Goal: Task Accomplishment & Management: Complete application form

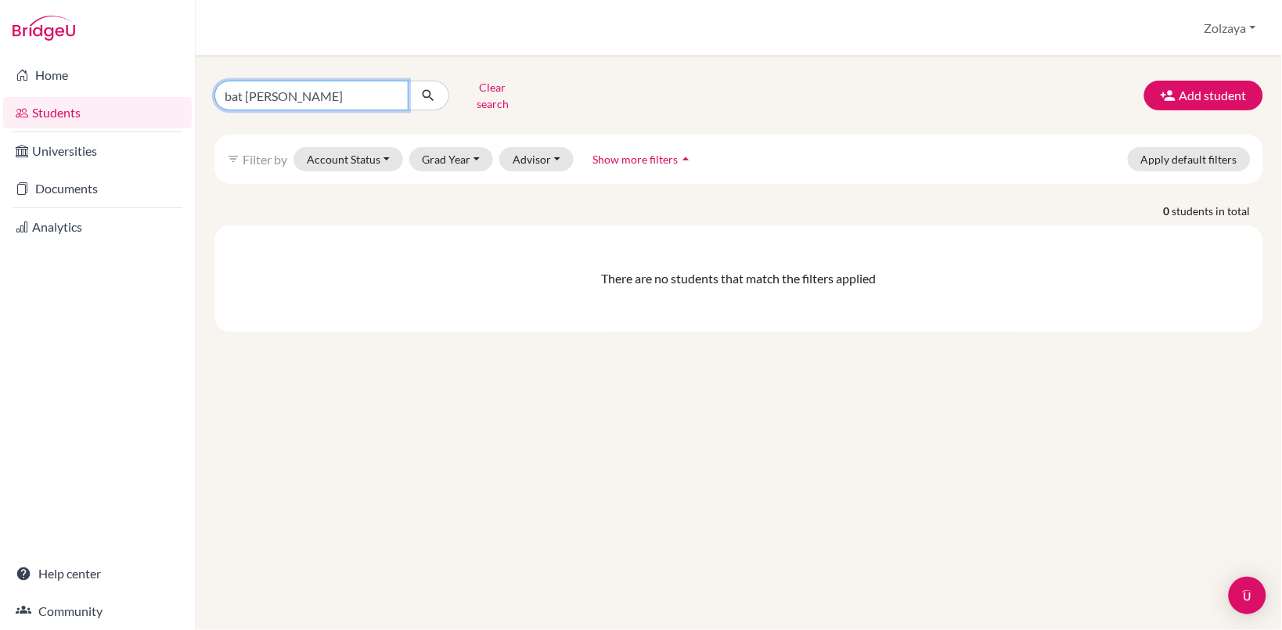
click at [393, 85] on input "bat [PERSON_NAME]" at bounding box center [312, 96] width 194 height 30
type input "s"
type input "[EMAIL_ADDRESS][DOMAIN_NAME]"
click at [433, 88] on icon "submit" at bounding box center [428, 96] width 16 height 16
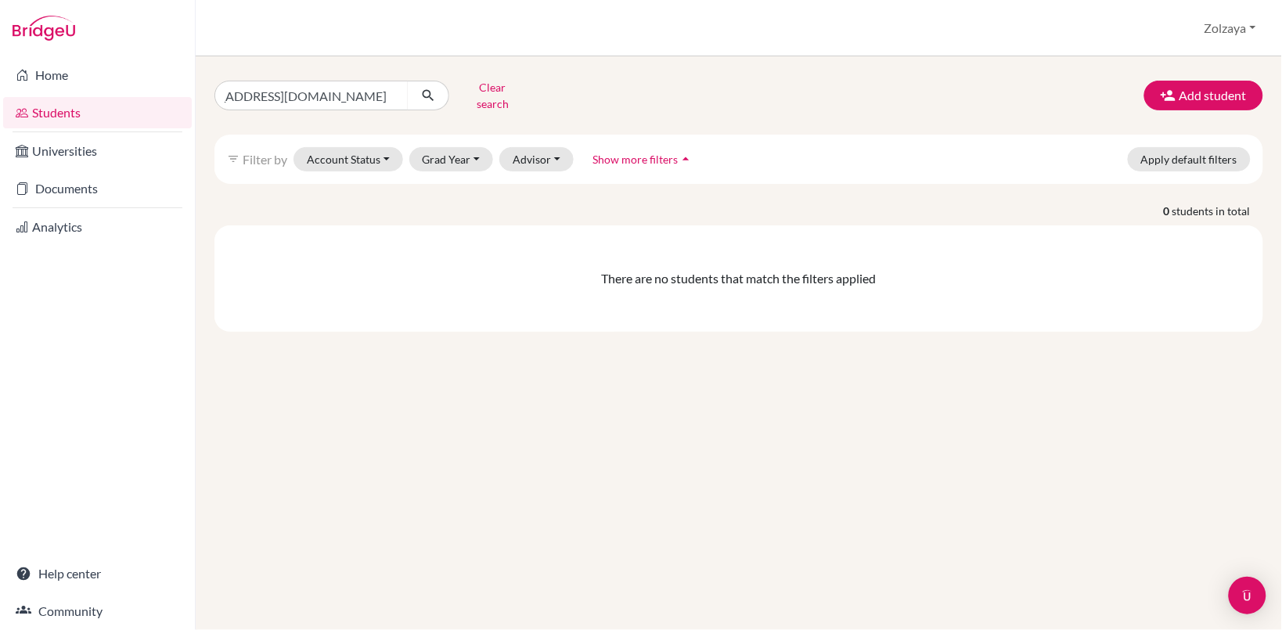
scroll to position [0, 0]
click at [1194, 91] on button "Add student" at bounding box center [1204, 96] width 119 height 30
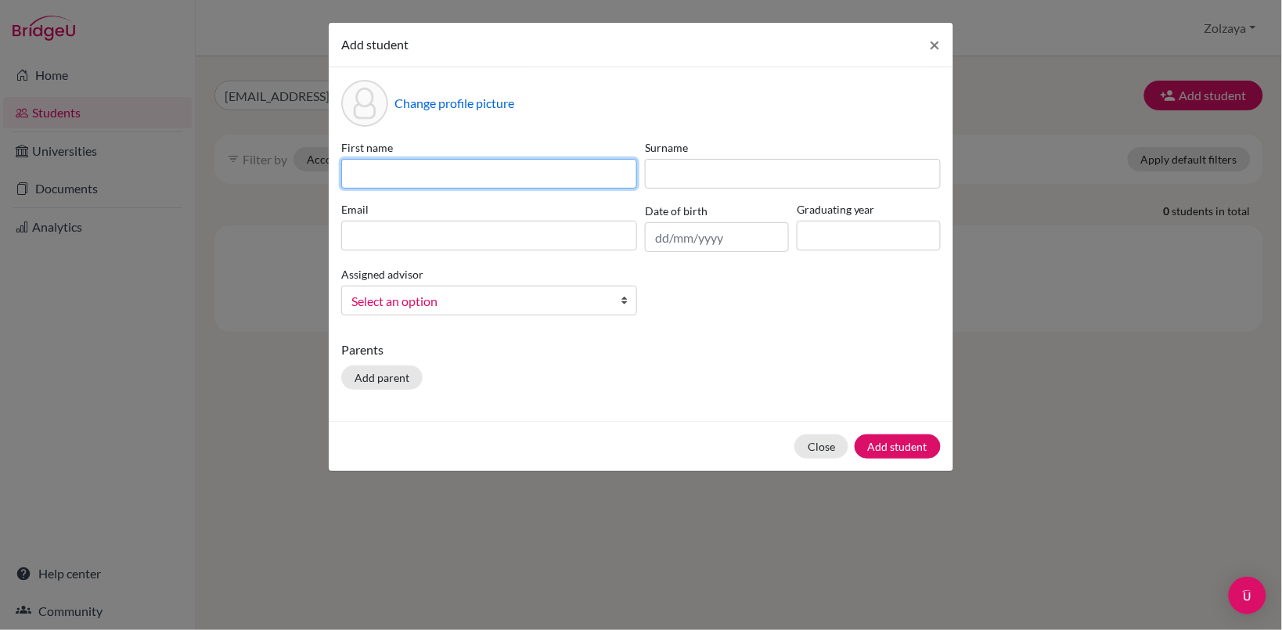
click at [511, 172] on input at bounding box center [489, 174] width 296 height 30
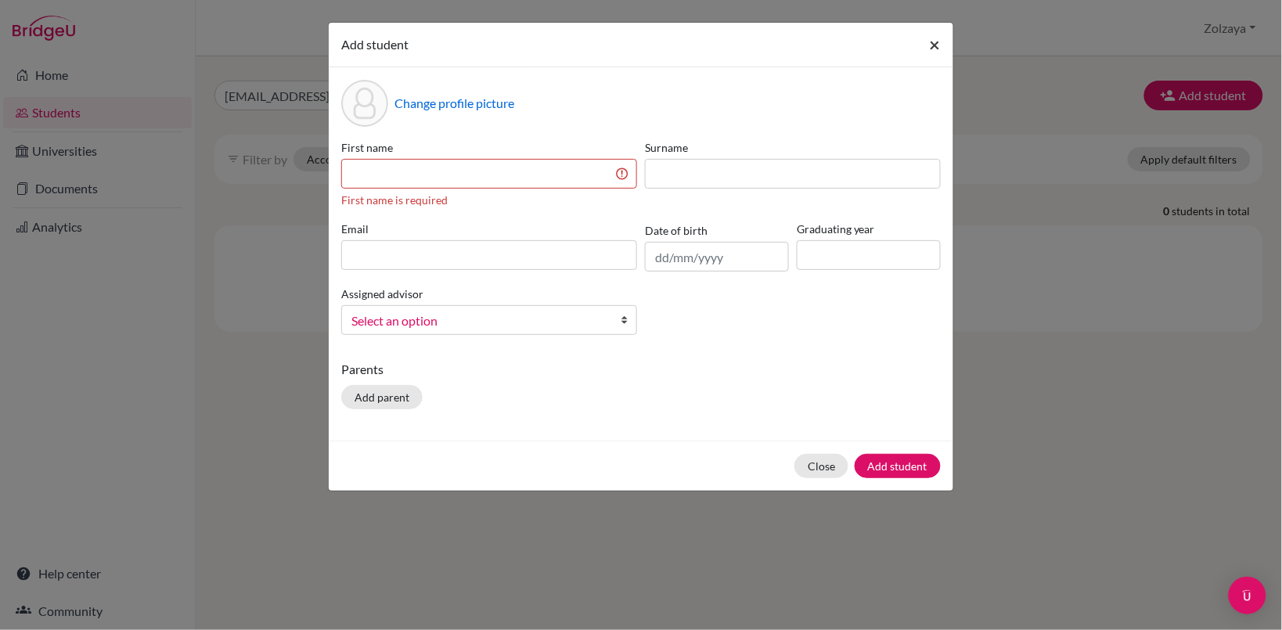
click at [936, 45] on span "×" at bounding box center [935, 44] width 11 height 23
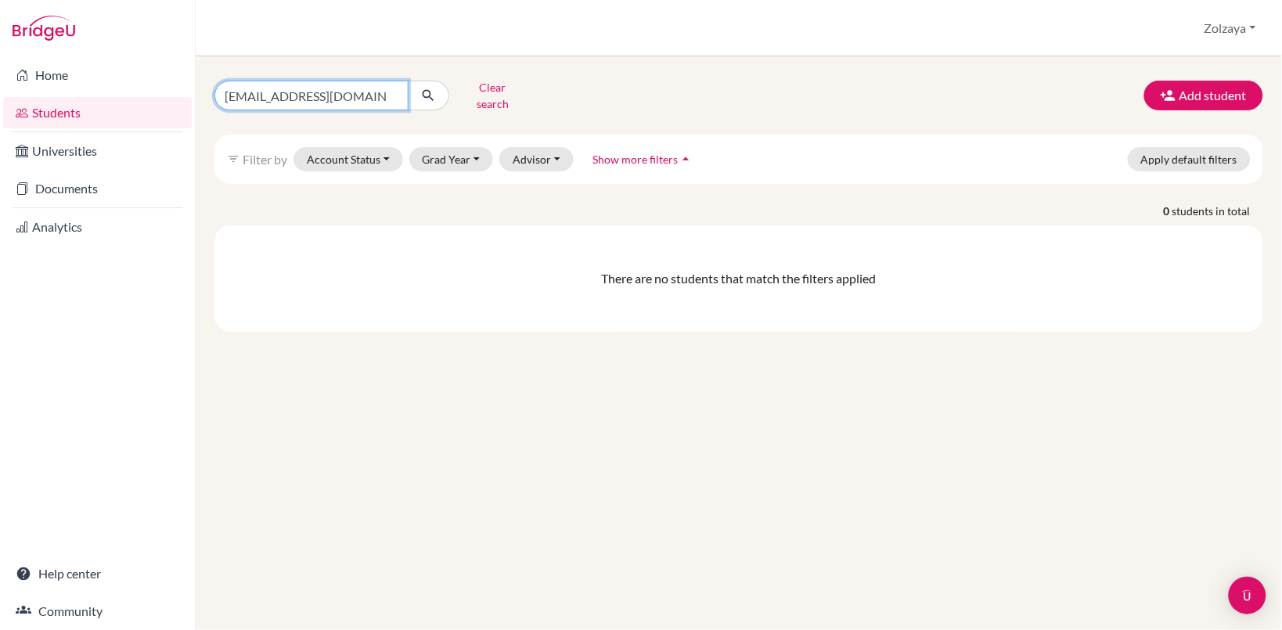
scroll to position [0, 48]
drag, startPoint x: 228, startPoint y: 92, endPoint x: 474, endPoint y: 108, distance: 247.1
click at [474, 108] on div "[EMAIL_ADDRESS][DOMAIN_NAME] Clear search Add student filter_list Filter by Acc…" at bounding box center [739, 203] width 1049 height 257
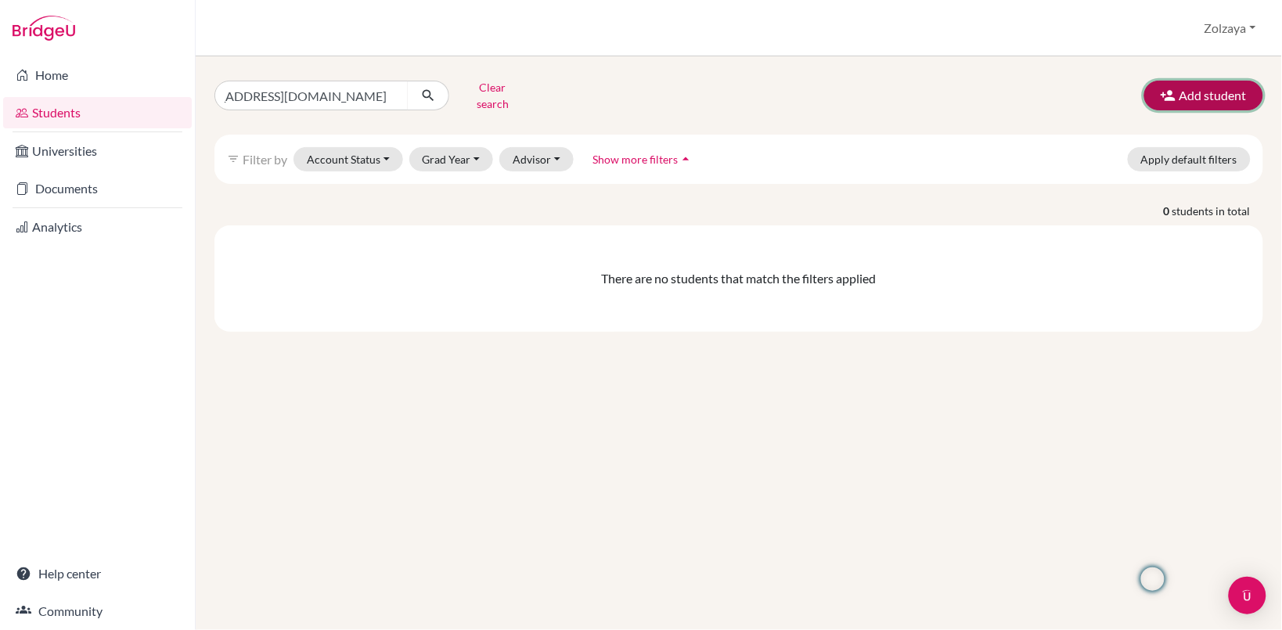
scroll to position [0, 0]
click at [1181, 86] on button "Add student" at bounding box center [1204, 96] width 119 height 30
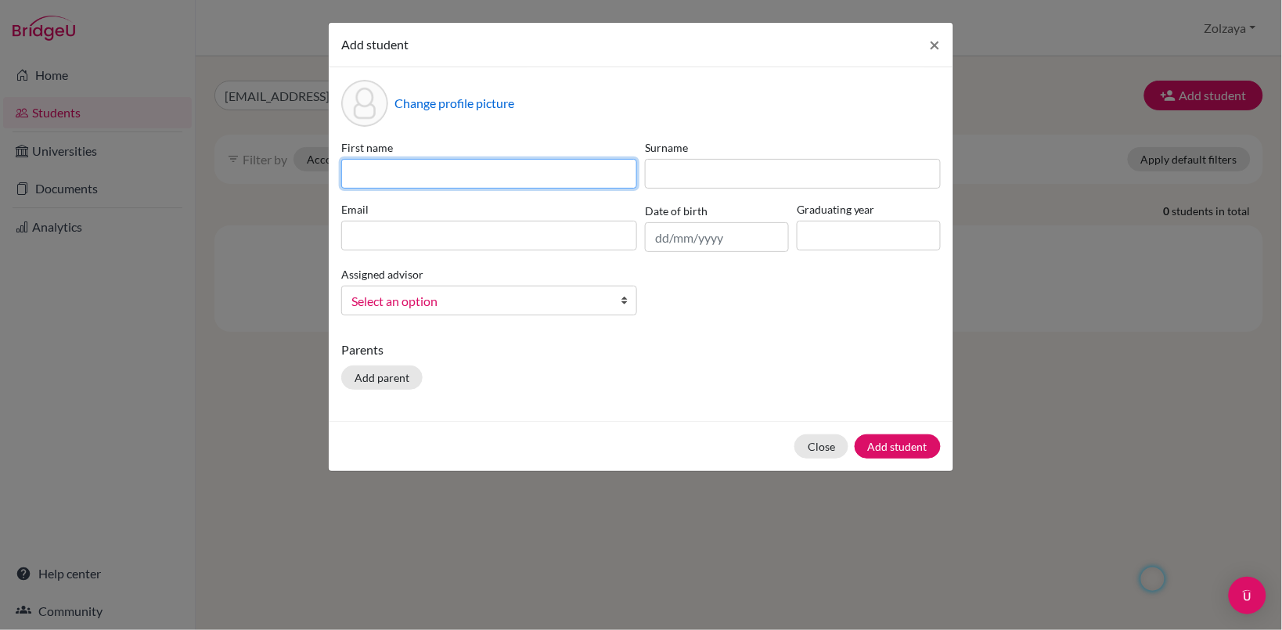
click at [481, 176] on input at bounding box center [489, 174] width 296 height 30
paste input "[EMAIL_ADDRESS][DOMAIN_NAME]"
type input "[EMAIL_ADDRESS][DOMAIN_NAME]"
drag, startPoint x: 580, startPoint y: 168, endPoint x: 304, endPoint y: 171, distance: 276.4
click at [304, 171] on div "Add student × Change profile picture First name [EMAIL_ADDRESS][DOMAIN_NAME] Su…" at bounding box center [641, 315] width 1282 height 630
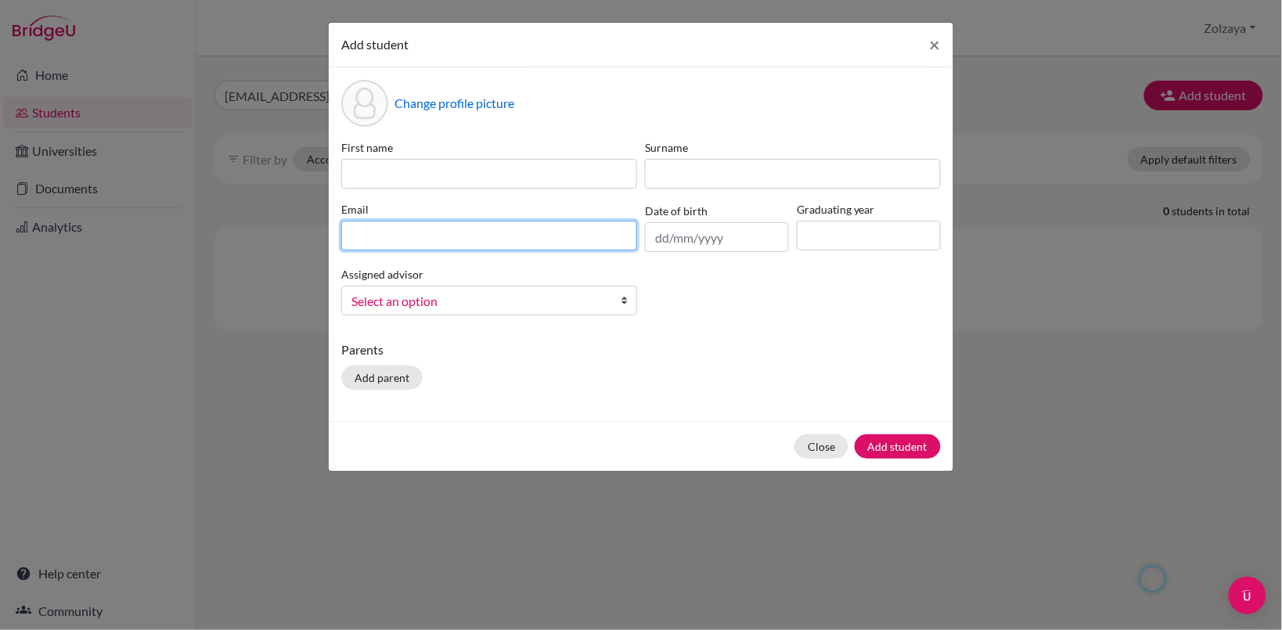
click at [415, 233] on div "Email" at bounding box center [489, 226] width 304 height 51
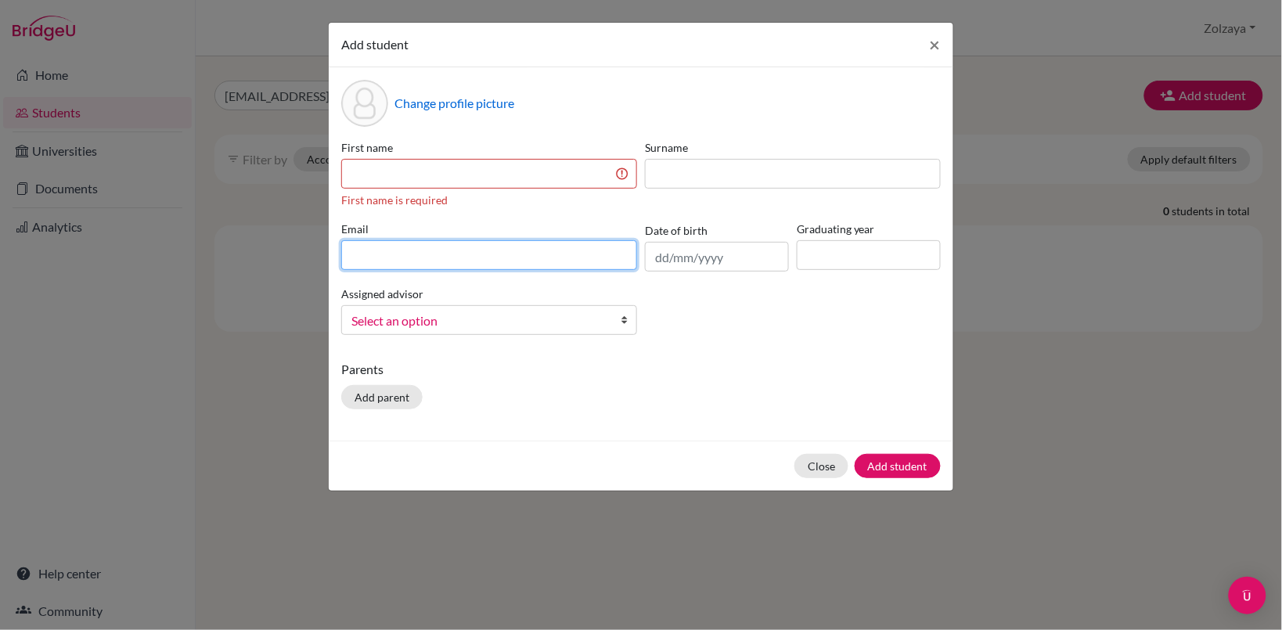
drag, startPoint x: 415, startPoint y: 233, endPoint x: 370, endPoint y: 257, distance: 50.8
click at [370, 257] on input at bounding box center [489, 255] width 296 height 30
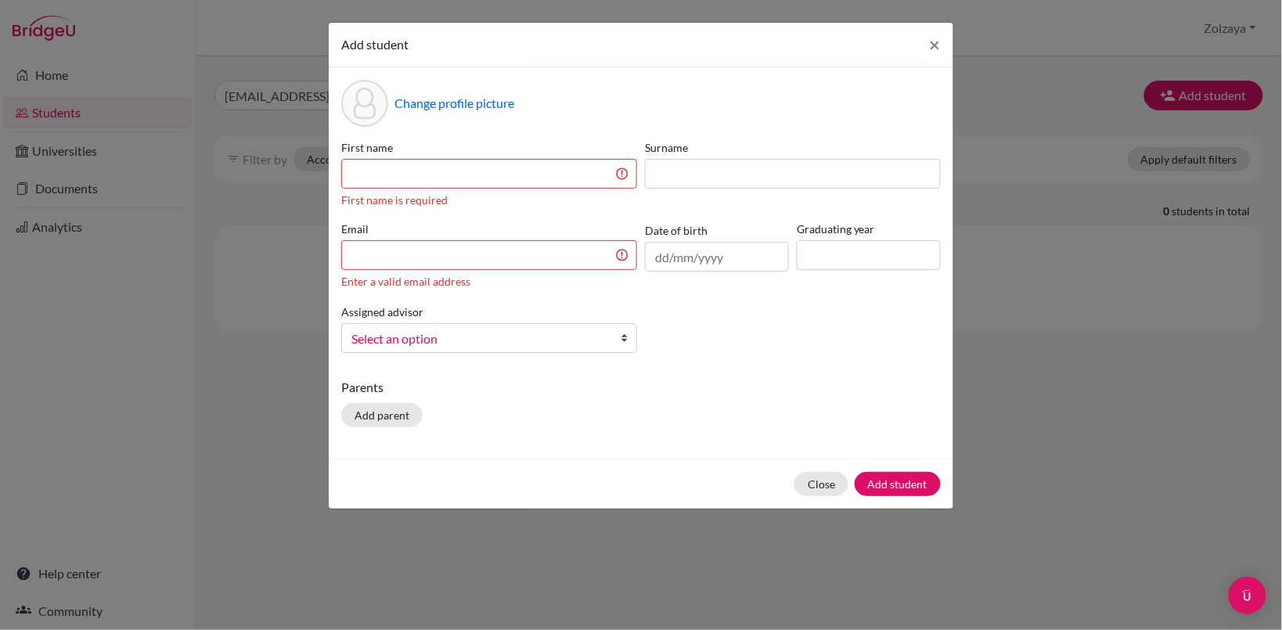
click at [365, 233] on label "Email" at bounding box center [489, 229] width 296 height 16
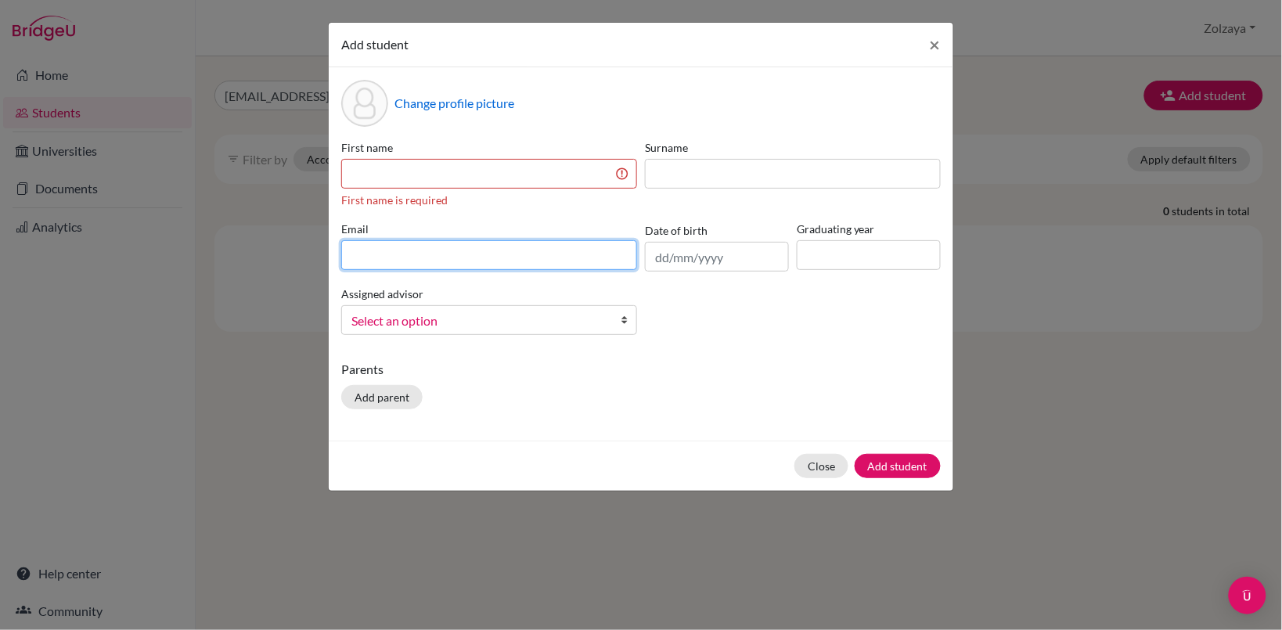
click at [373, 248] on input at bounding box center [489, 255] width 296 height 30
paste input "[EMAIL_ADDRESS][DOMAIN_NAME]"
type input "[EMAIL_ADDRESS][DOMAIN_NAME]"
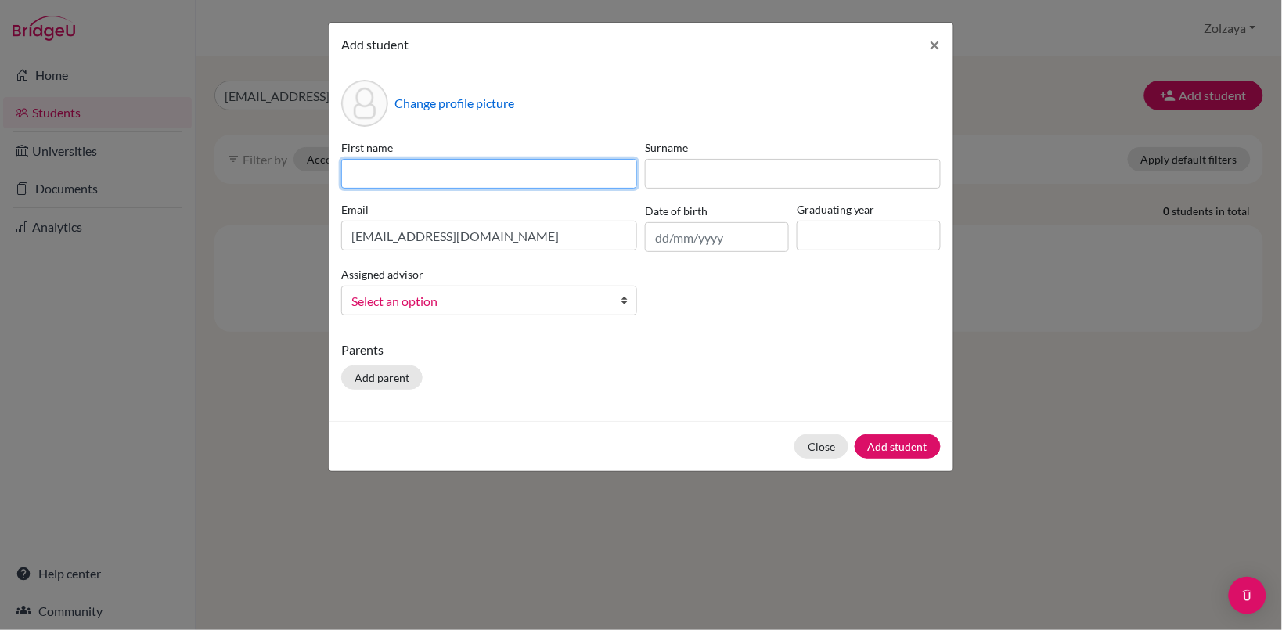
click at [409, 178] on input at bounding box center [489, 174] width 296 height 30
drag, startPoint x: 432, startPoint y: 174, endPoint x: 380, endPoint y: 173, distance: 51.7
click at [380, 173] on input "Suvd Ganbat" at bounding box center [489, 174] width 296 height 30
type input "Suvd"
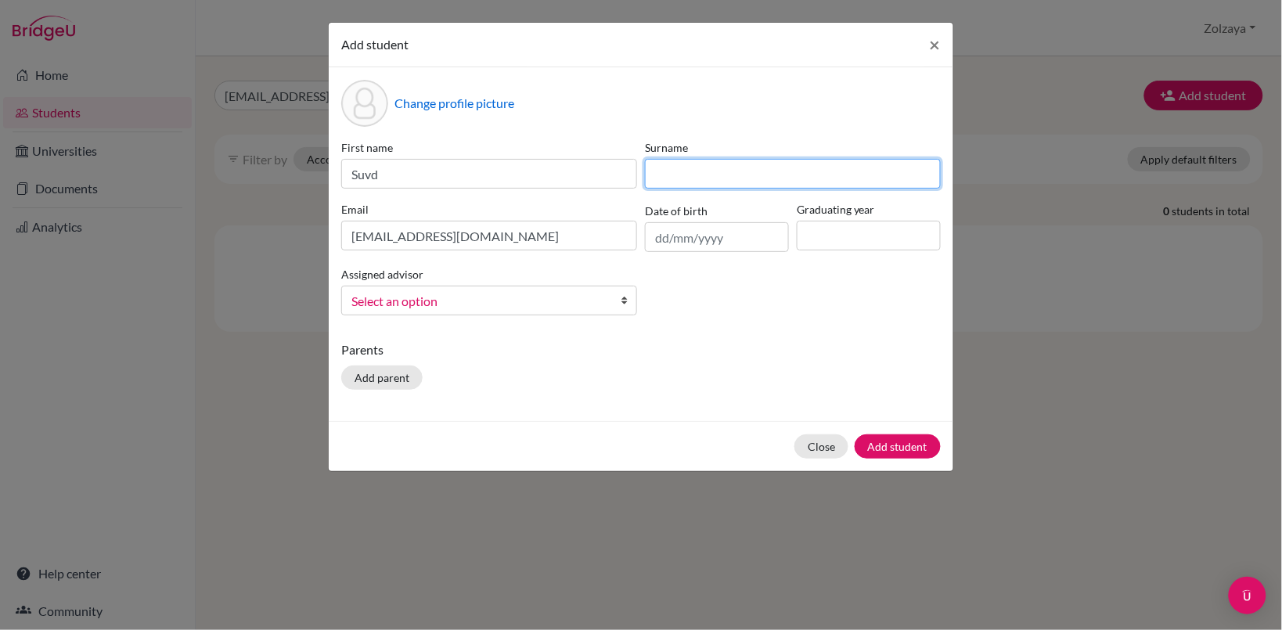
click at [691, 172] on input at bounding box center [793, 174] width 296 height 30
paste input "Ganbat"
type input "Ganbat"
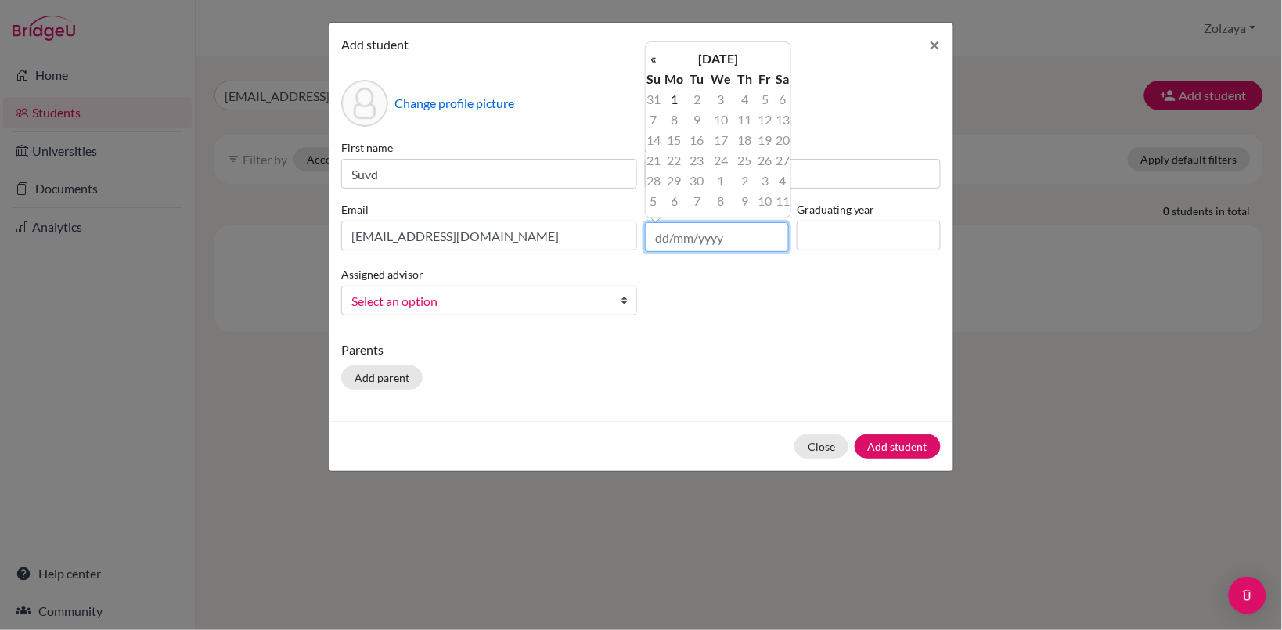
click at [720, 240] on input "text" at bounding box center [717, 237] width 144 height 30
type input "[DATE]"
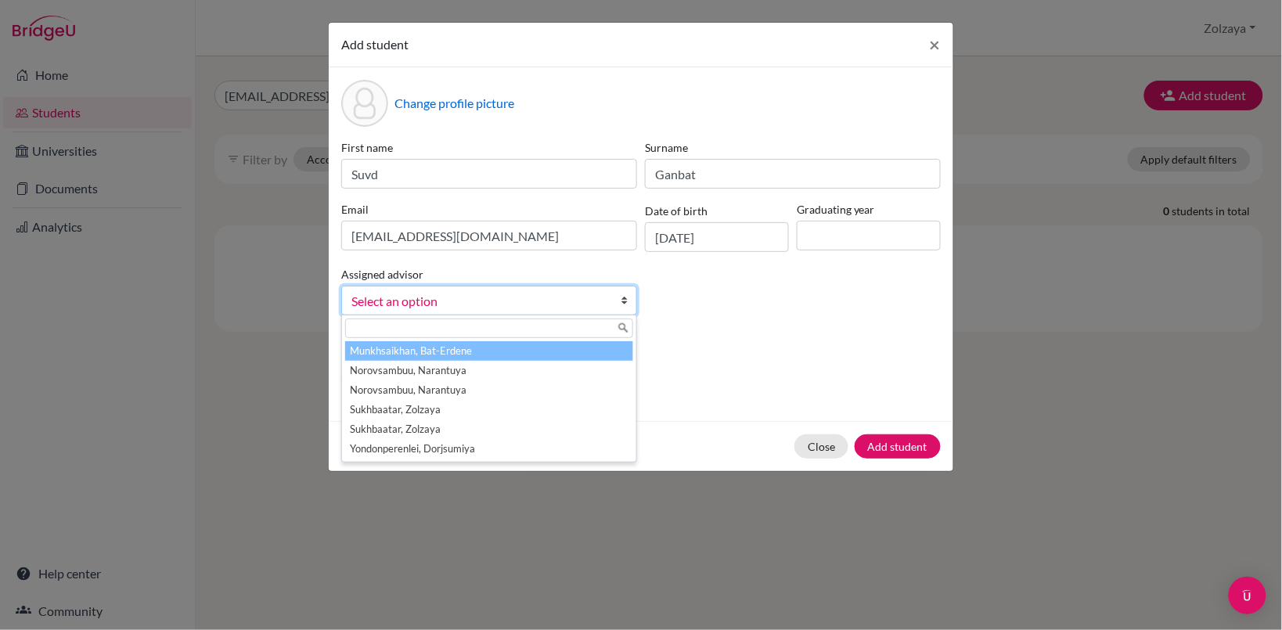
click at [619, 295] on link "Select an option" at bounding box center [489, 301] width 296 height 30
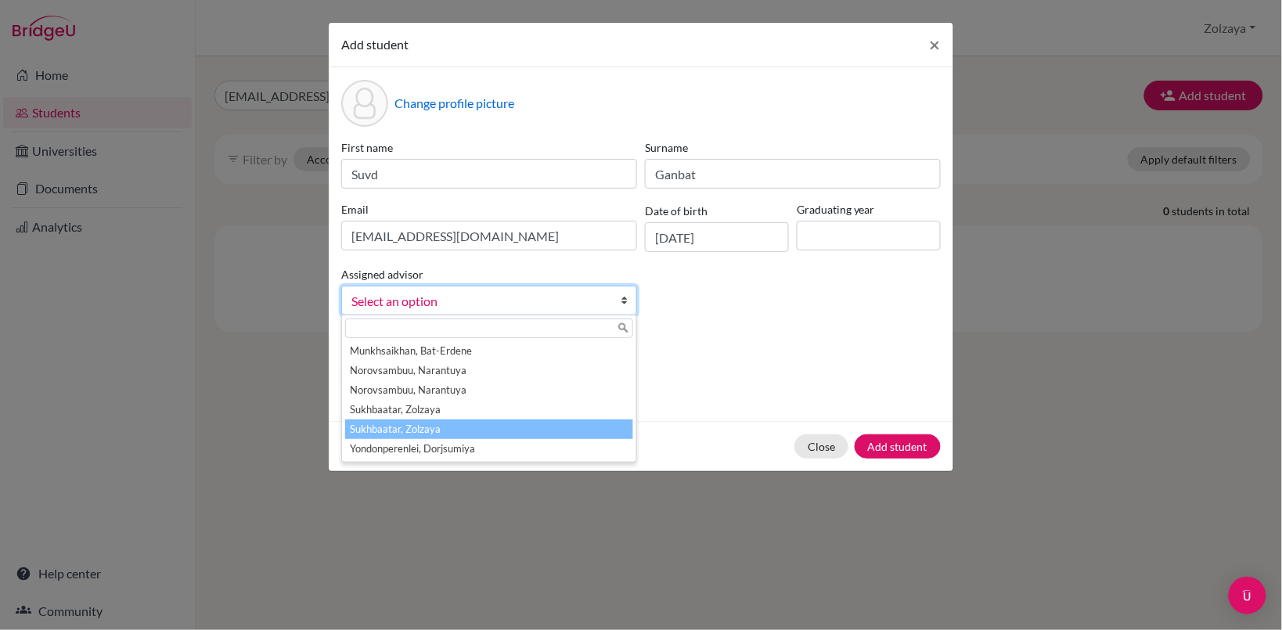
click at [474, 420] on li "Sukhbaatar, Zolzaya" at bounding box center [489, 430] width 288 height 20
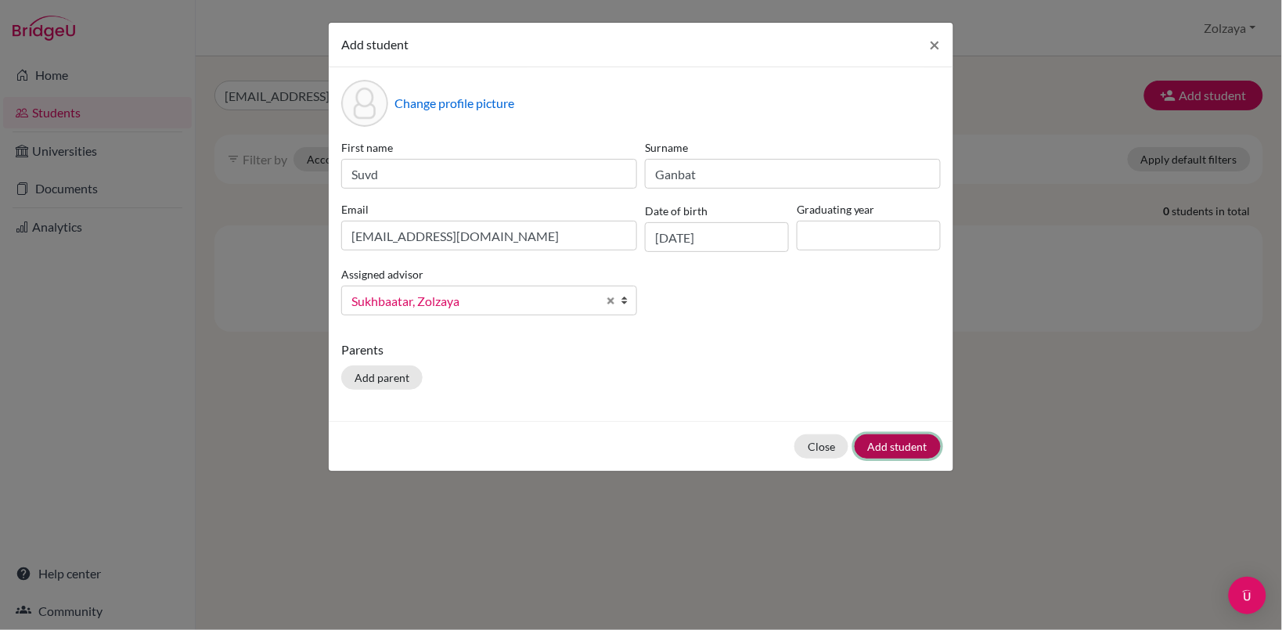
click at [895, 447] on button "Add student" at bounding box center [898, 446] width 86 height 24
click at [883, 236] on input at bounding box center [869, 236] width 144 height 30
type input "2026"
click at [918, 450] on button "Add student" at bounding box center [898, 446] width 86 height 24
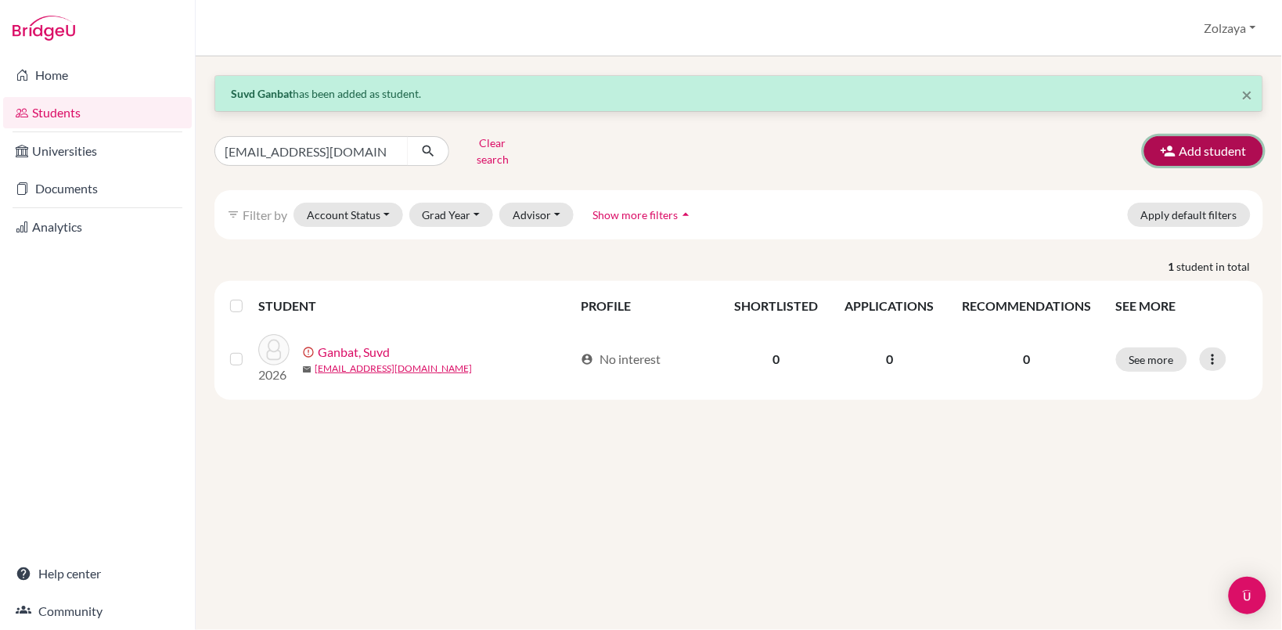
click at [1199, 146] on button "Add student" at bounding box center [1204, 151] width 119 height 30
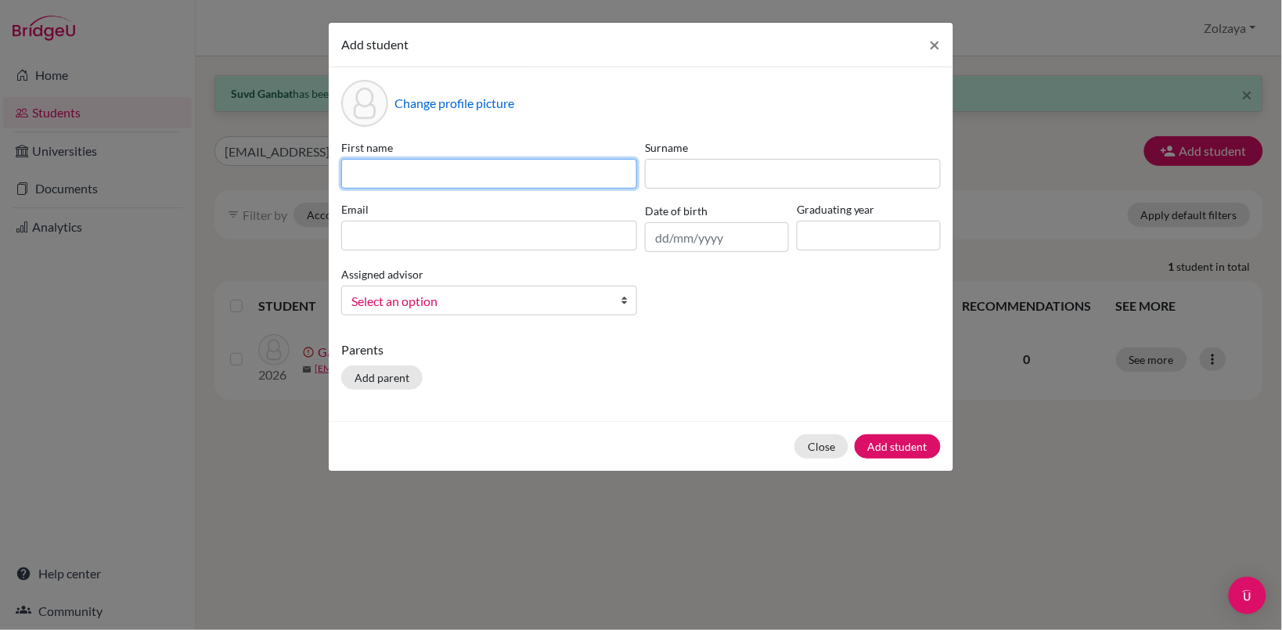
click at [568, 184] on input at bounding box center [489, 174] width 296 height 30
type input "Enkhgerel"
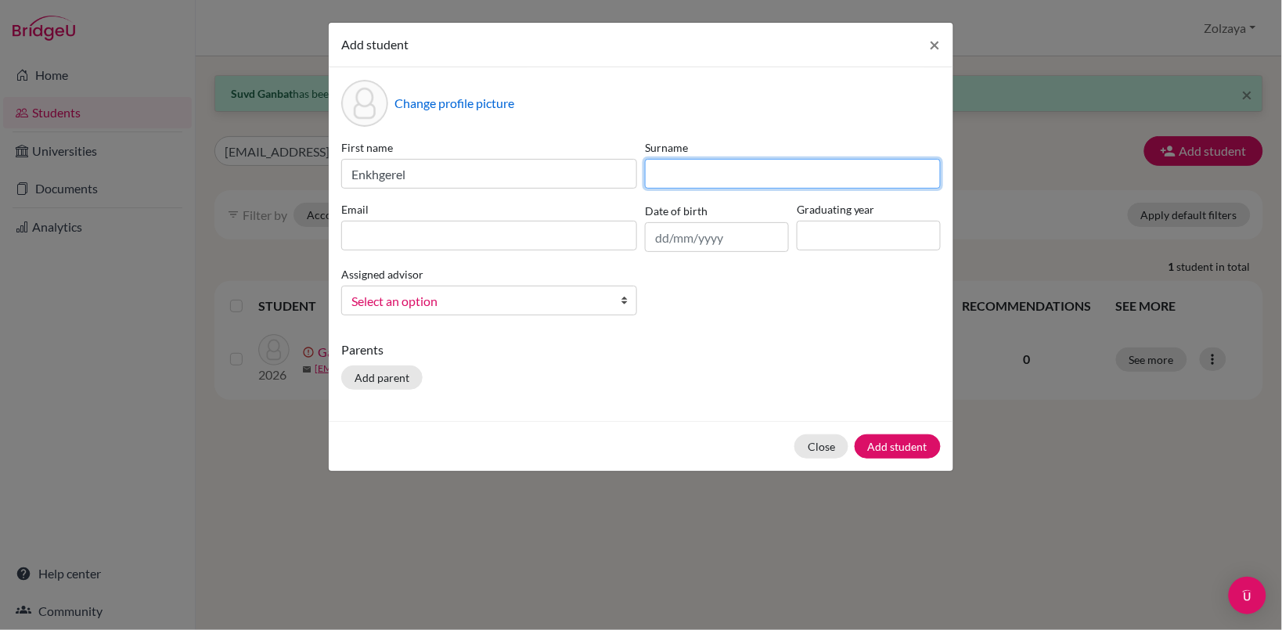
click at [695, 175] on input at bounding box center [793, 174] width 296 height 30
type input "[PERSON_NAME]"
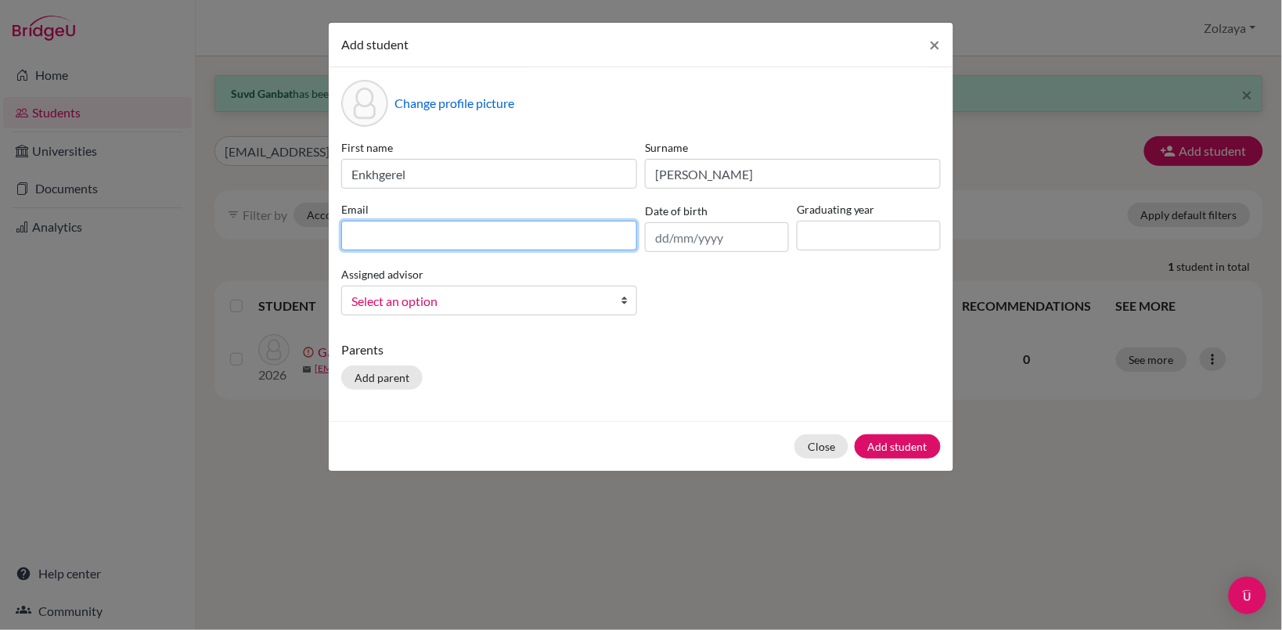
click at [515, 236] on input at bounding box center [489, 236] width 296 height 30
type input "e"
type input "[EMAIL_ADDRESS][DOMAIN_NAME][DOMAIN_NAME]"
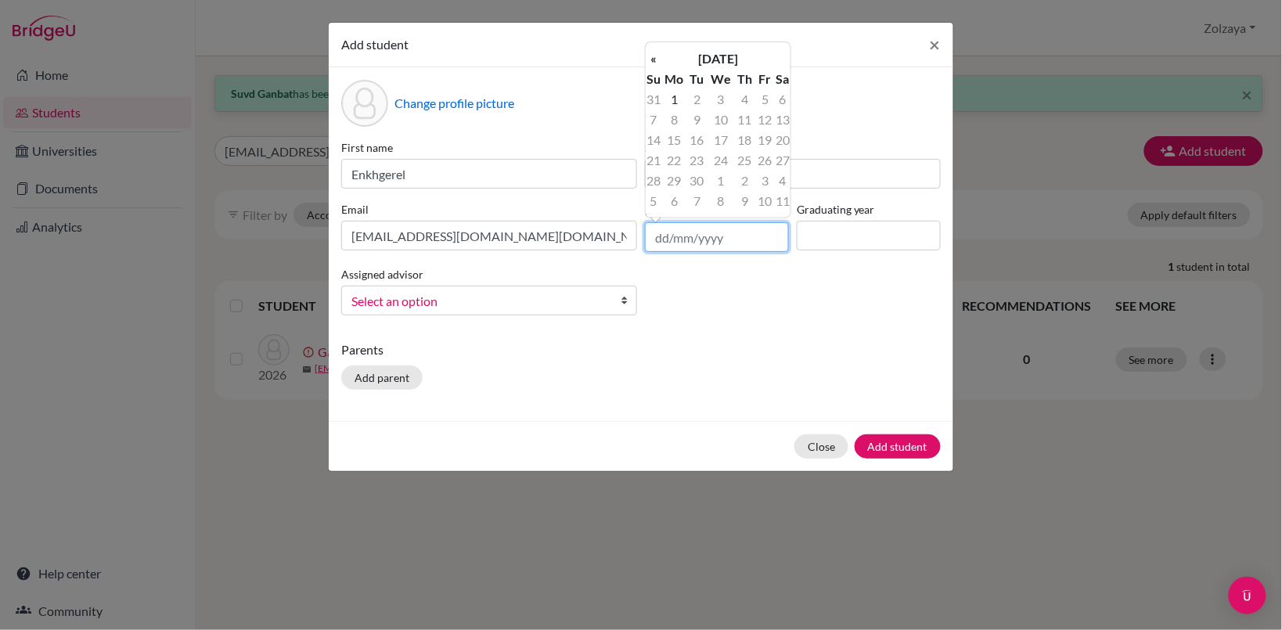
click at [687, 237] on input "text" at bounding box center [717, 237] width 144 height 30
click at [660, 237] on input "[DATE]" at bounding box center [717, 237] width 144 height 30
click at [660, 240] on input "[DATE]" at bounding box center [717, 237] width 144 height 30
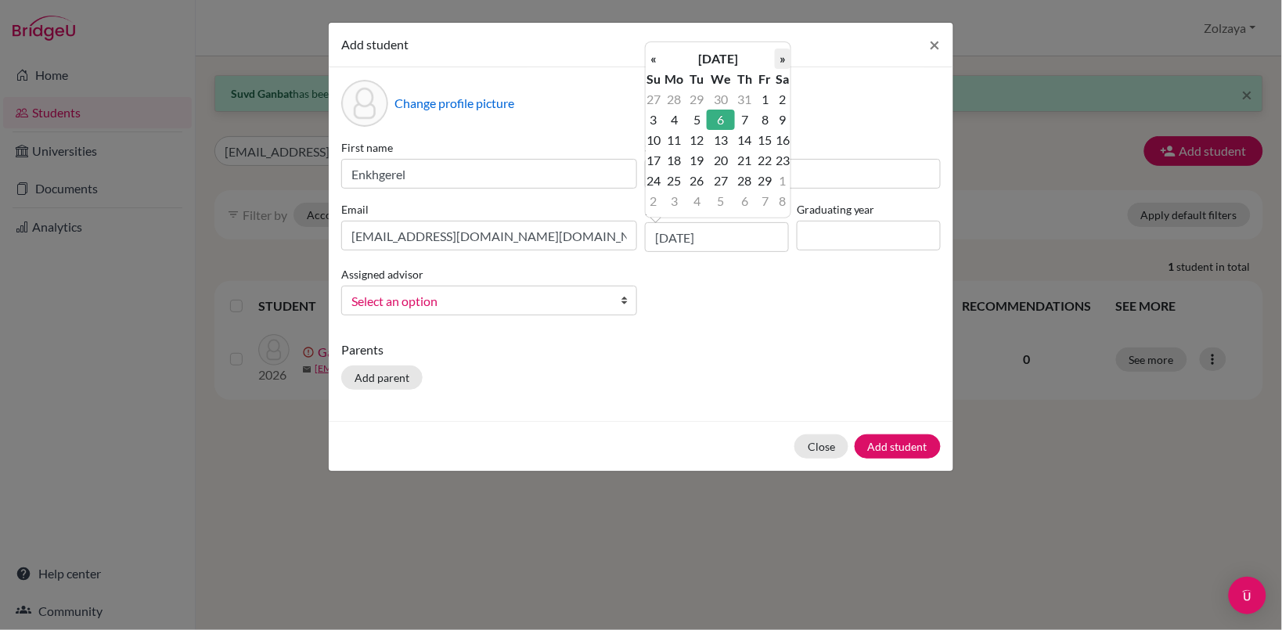
click at [784, 56] on th "»" at bounding box center [783, 59] width 16 height 20
click at [674, 118] on td "2" at bounding box center [675, 120] width 26 height 20
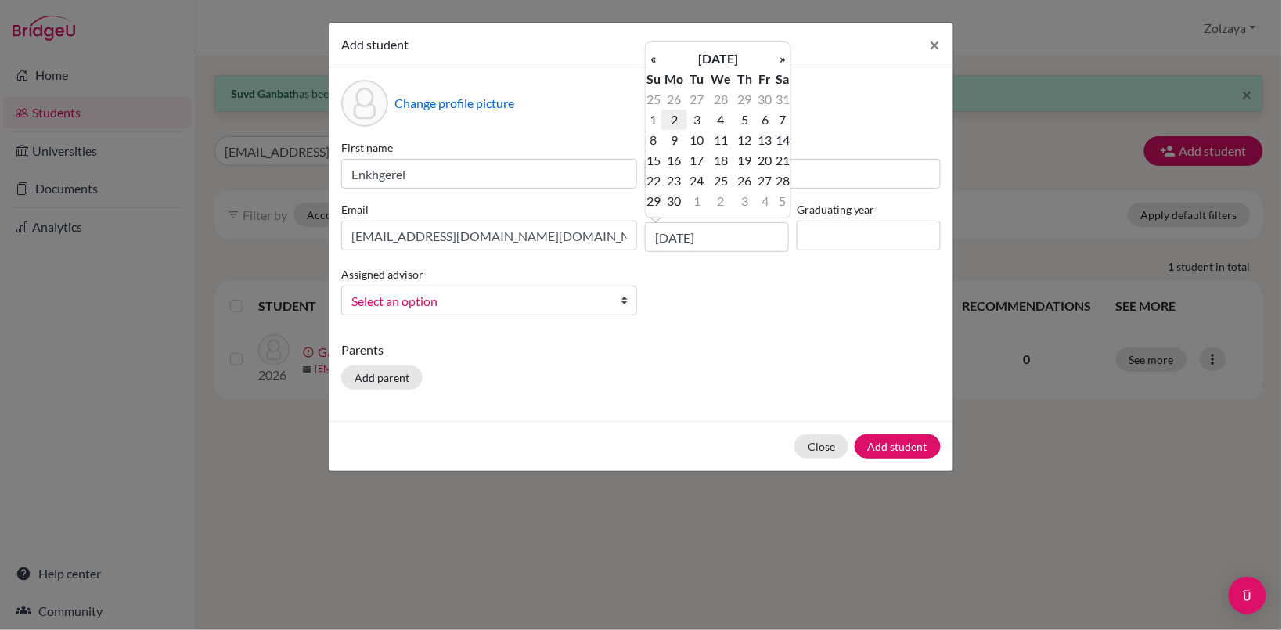
type input "[DATE]"
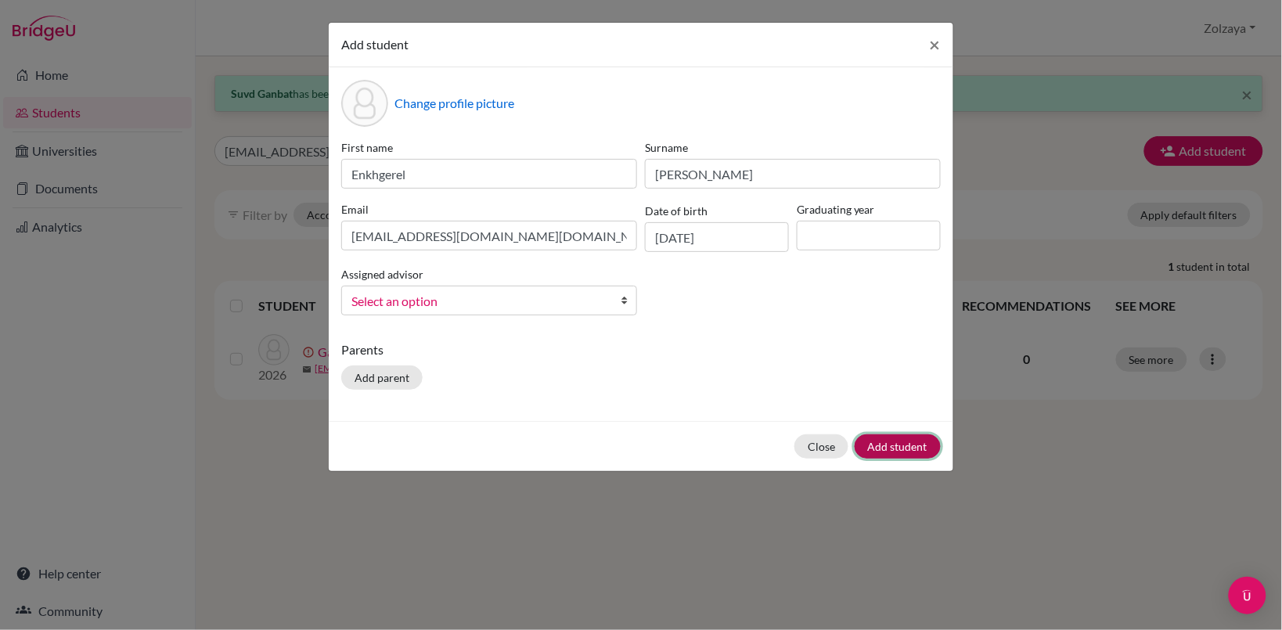
click at [898, 446] on button "Add student" at bounding box center [898, 446] width 86 height 24
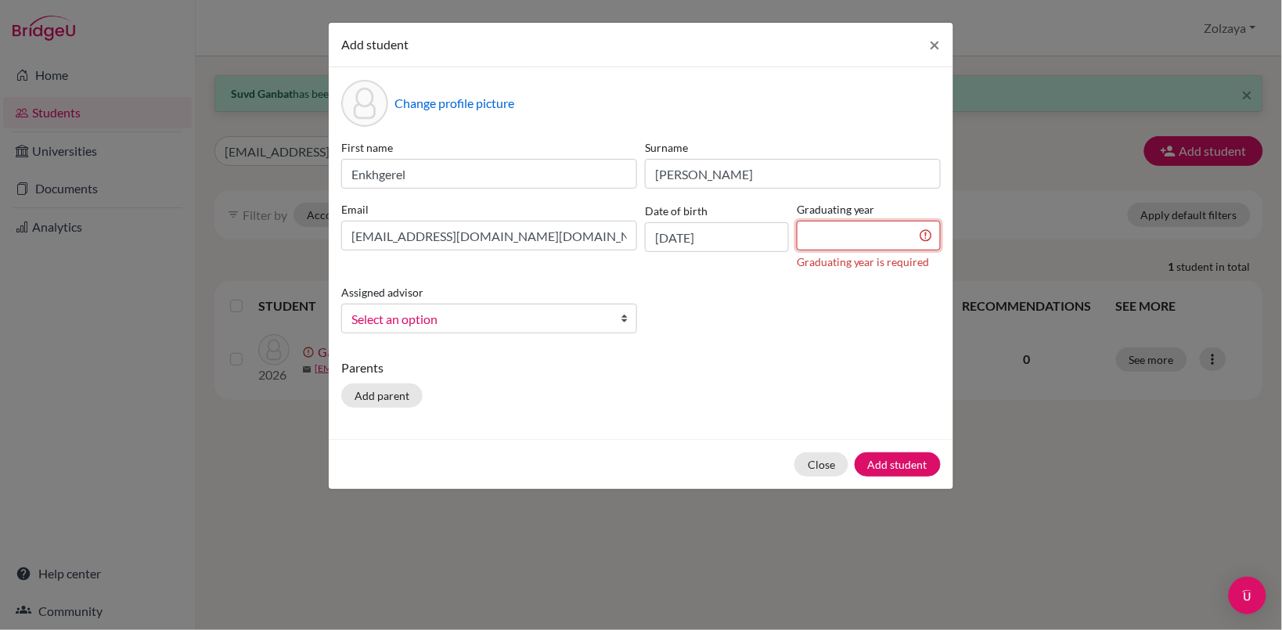
click at [853, 229] on input at bounding box center [869, 236] width 144 height 30
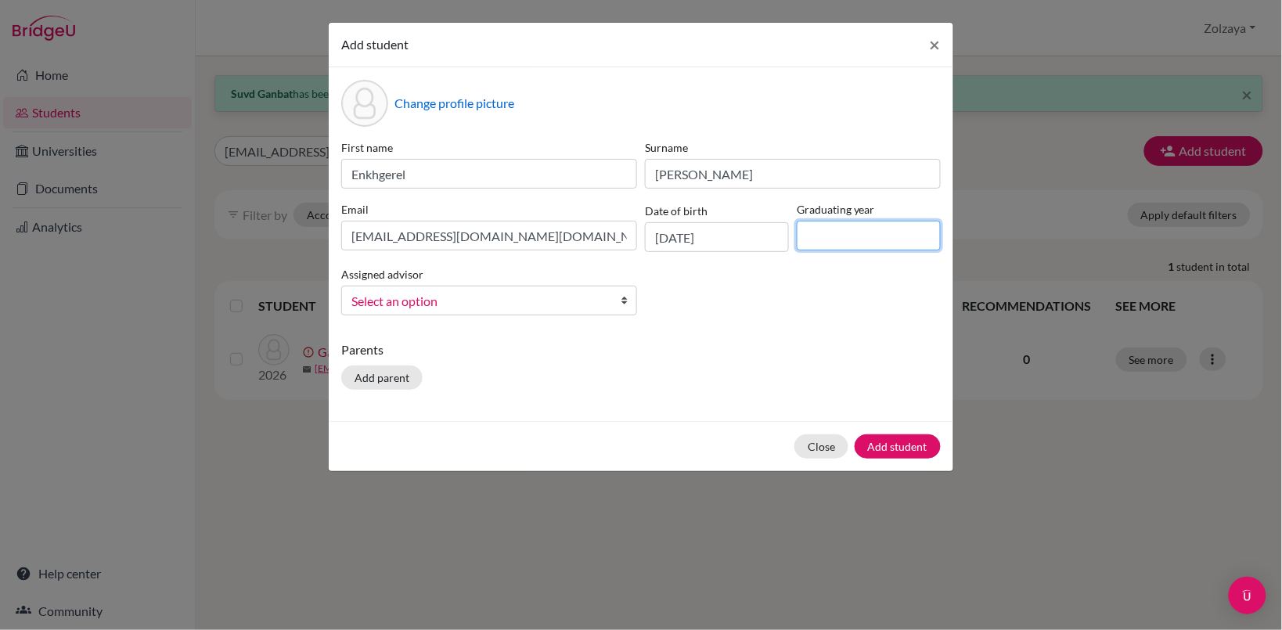
type input "2026"
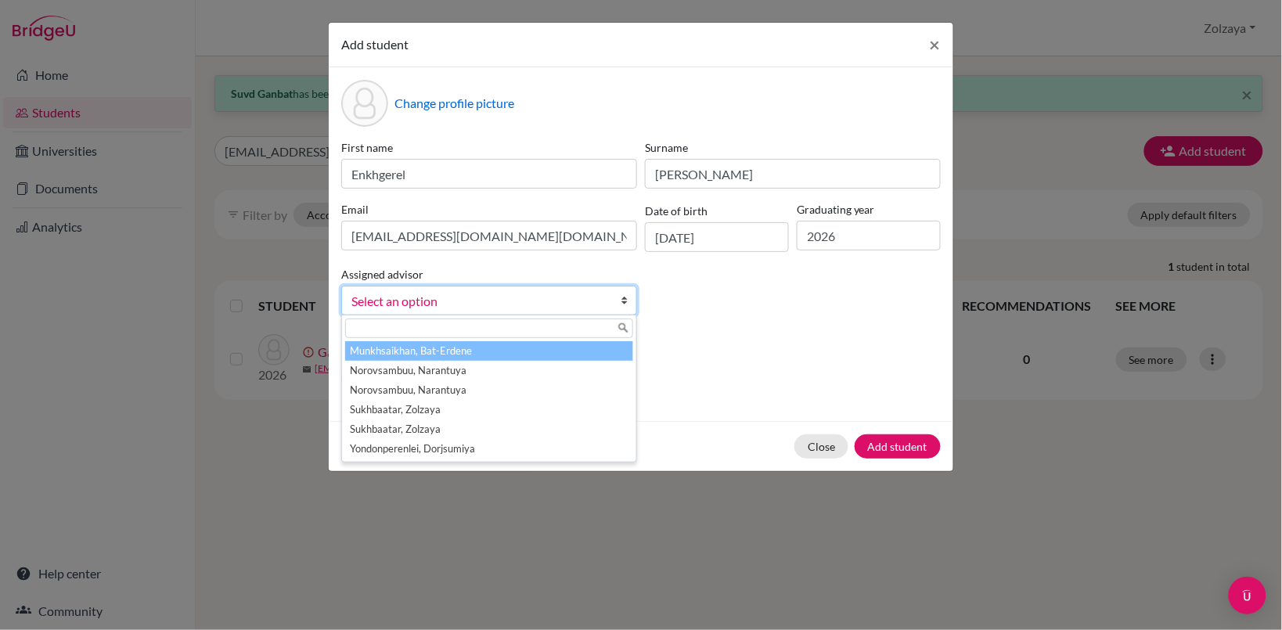
click at [615, 302] on link "Select an option" at bounding box center [489, 301] width 296 height 30
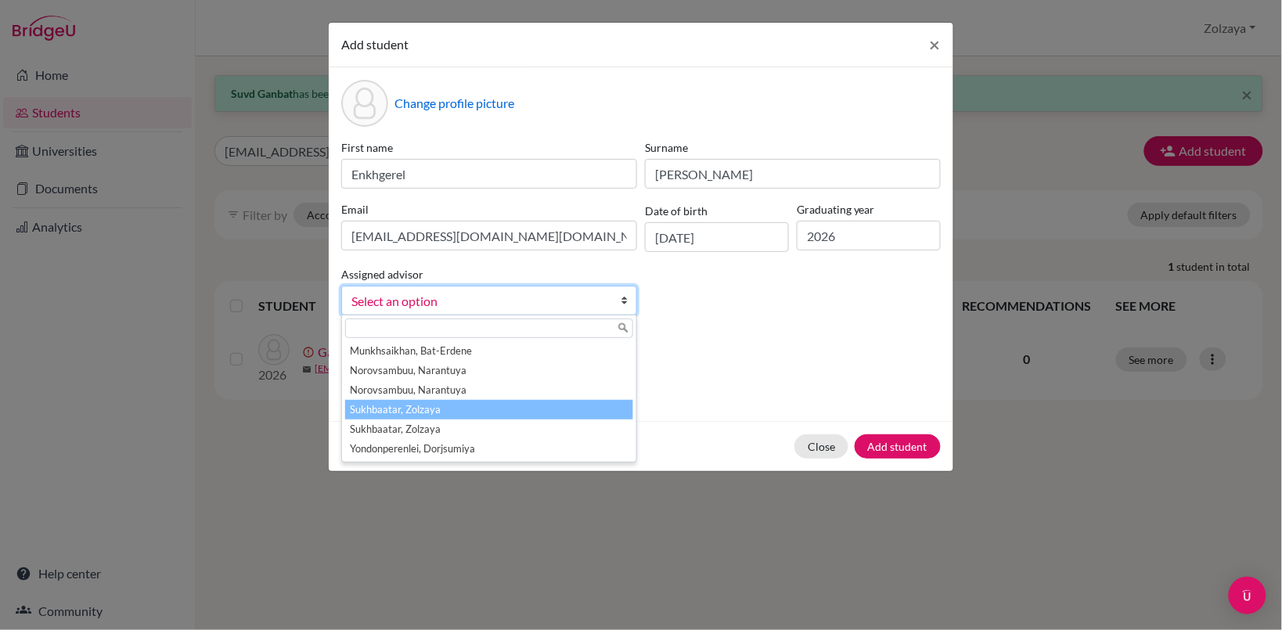
click at [506, 411] on li "Sukhbaatar, Zolzaya" at bounding box center [489, 410] width 288 height 20
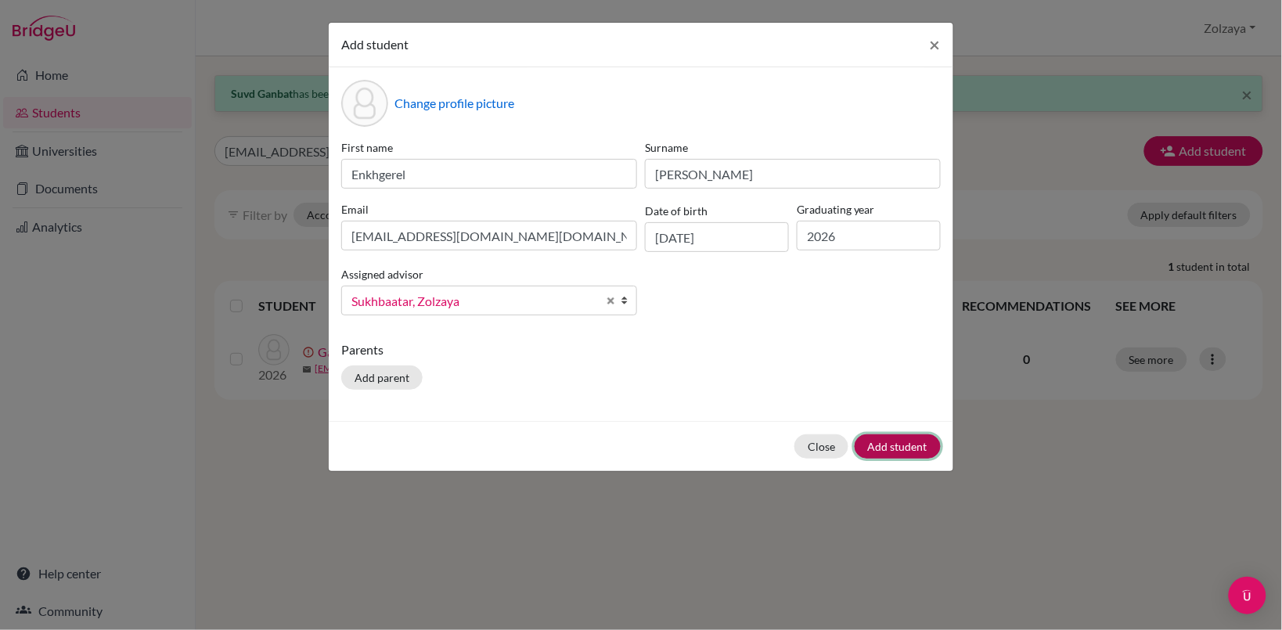
click at [864, 449] on button "Add student" at bounding box center [898, 446] width 86 height 24
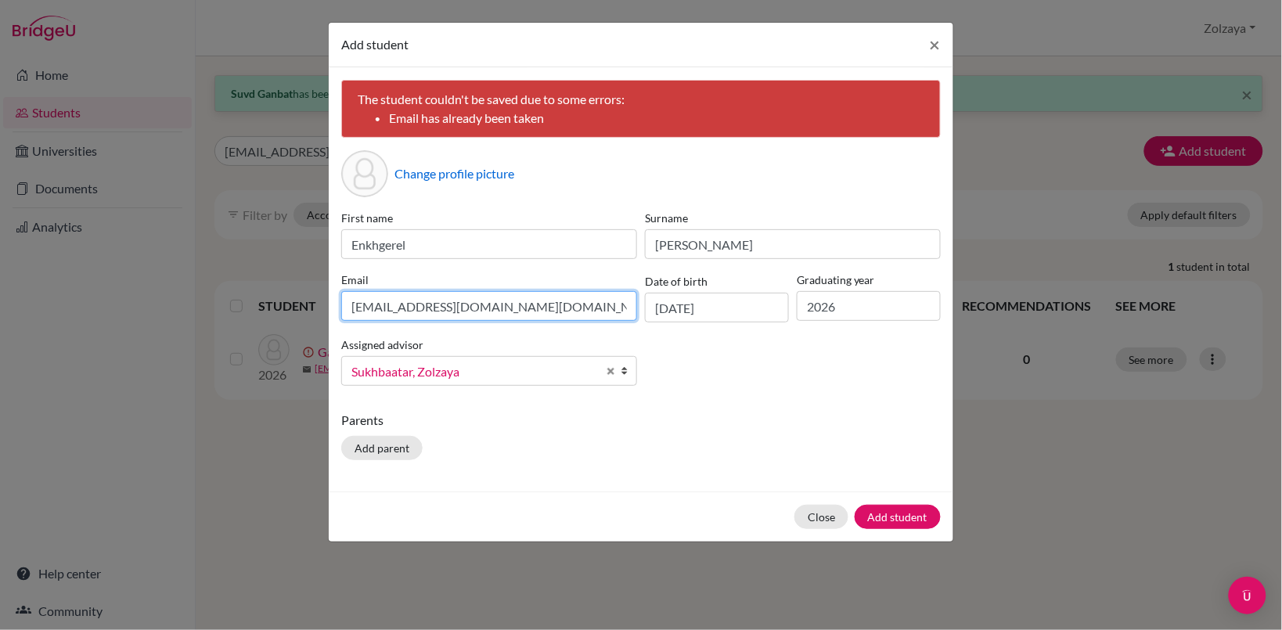
click at [351, 303] on input "[EMAIL_ADDRESS][DOMAIN_NAME][DOMAIN_NAME]" at bounding box center [489, 306] width 296 height 30
click at [938, 40] on span "×" at bounding box center [935, 44] width 11 height 23
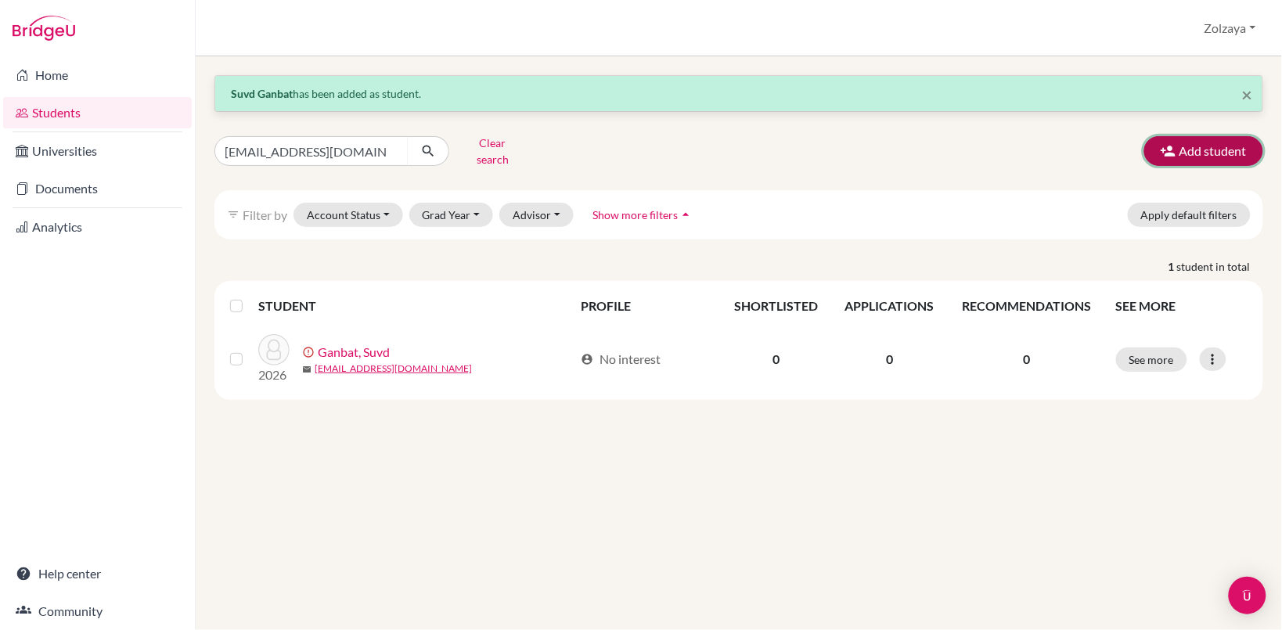
click at [1175, 143] on icon "button" at bounding box center [1169, 151] width 16 height 16
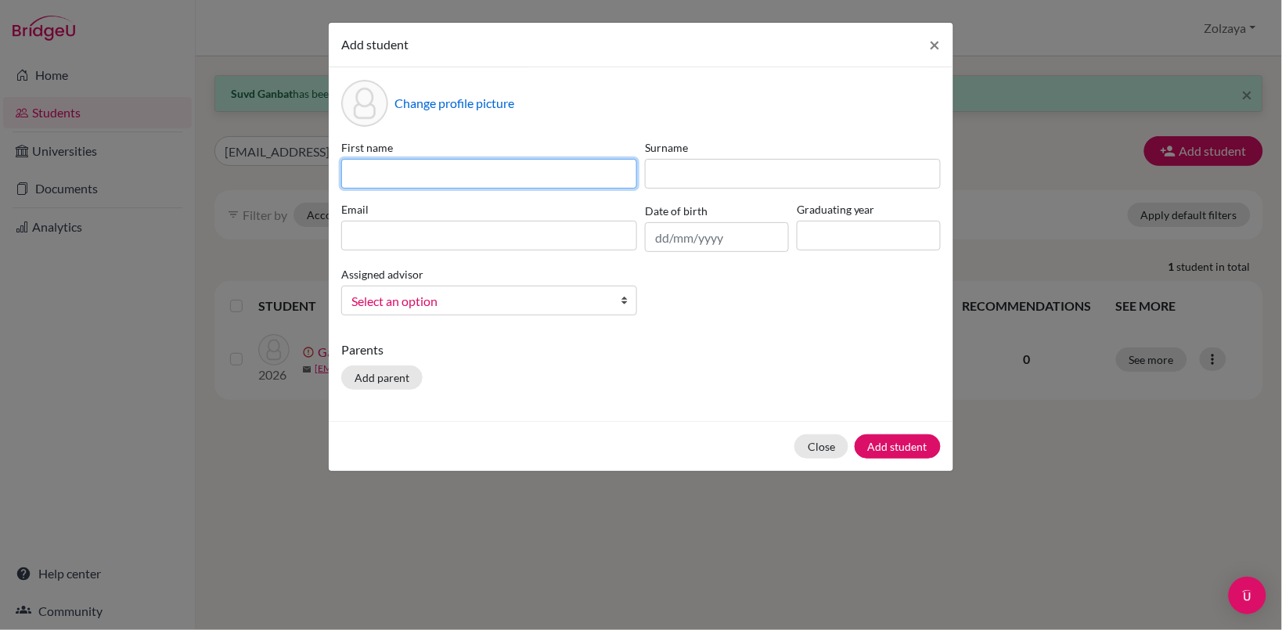
click at [562, 167] on input at bounding box center [489, 174] width 296 height 30
type input "[PERSON_NAME]"
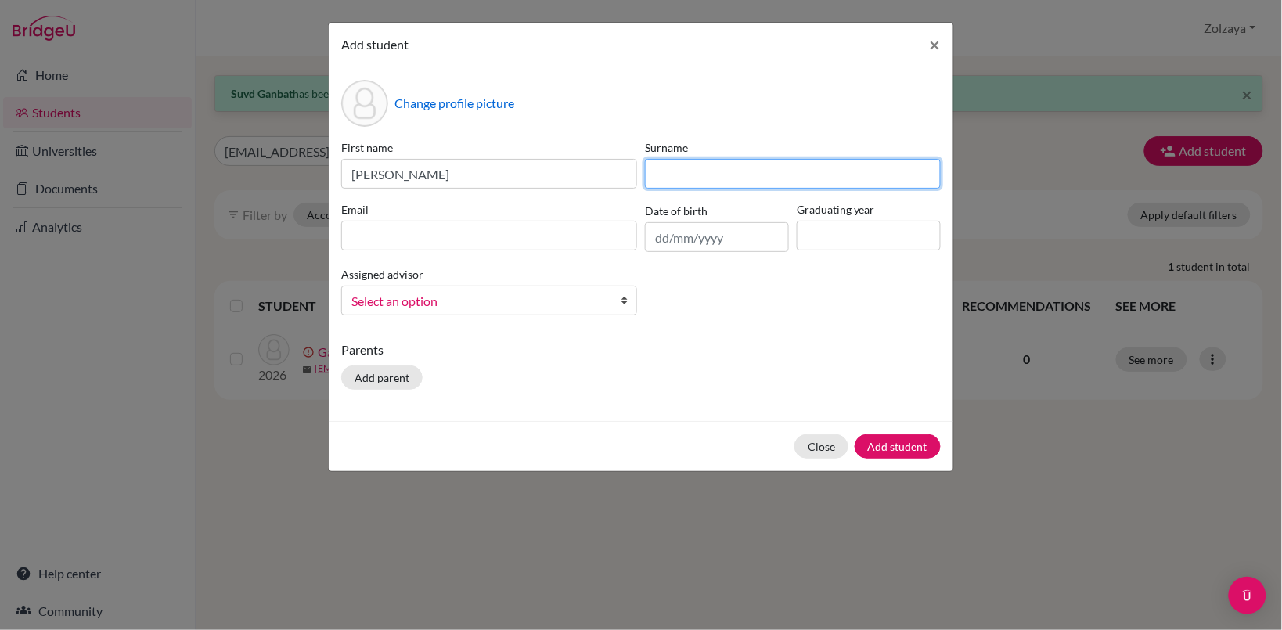
click at [686, 174] on input at bounding box center [793, 174] width 296 height 30
type input "Amantai"
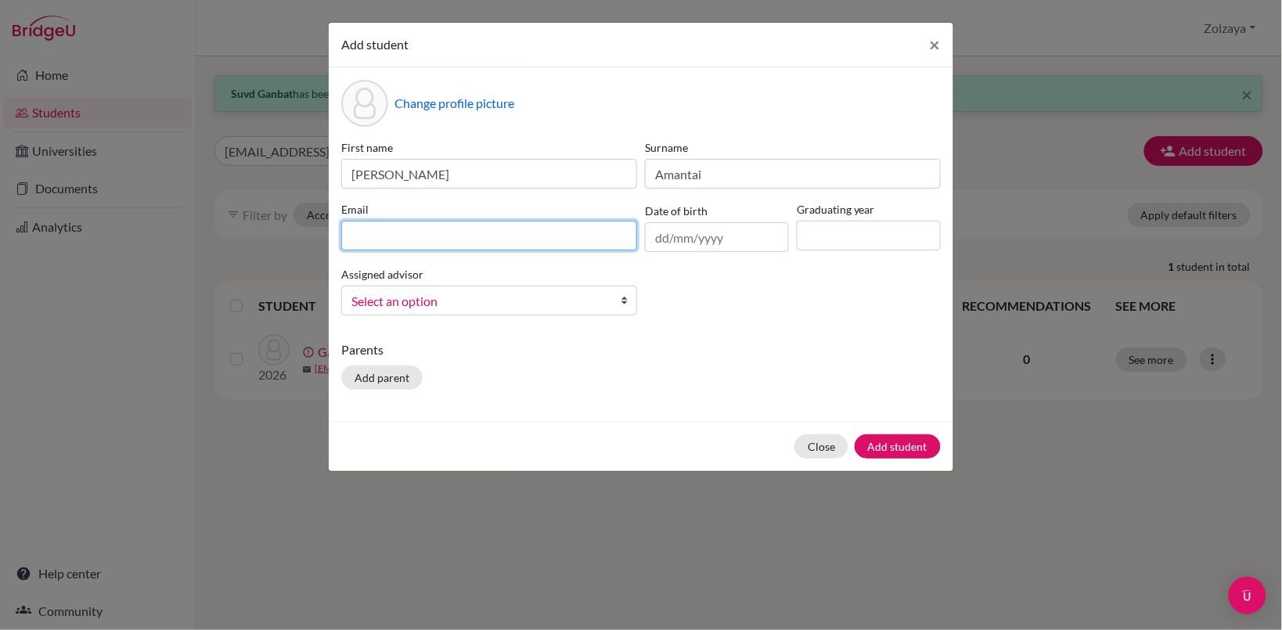
click at [577, 236] on input at bounding box center [489, 236] width 296 height 30
type input "[EMAIL_ADDRESS][DOMAIN_NAME]"
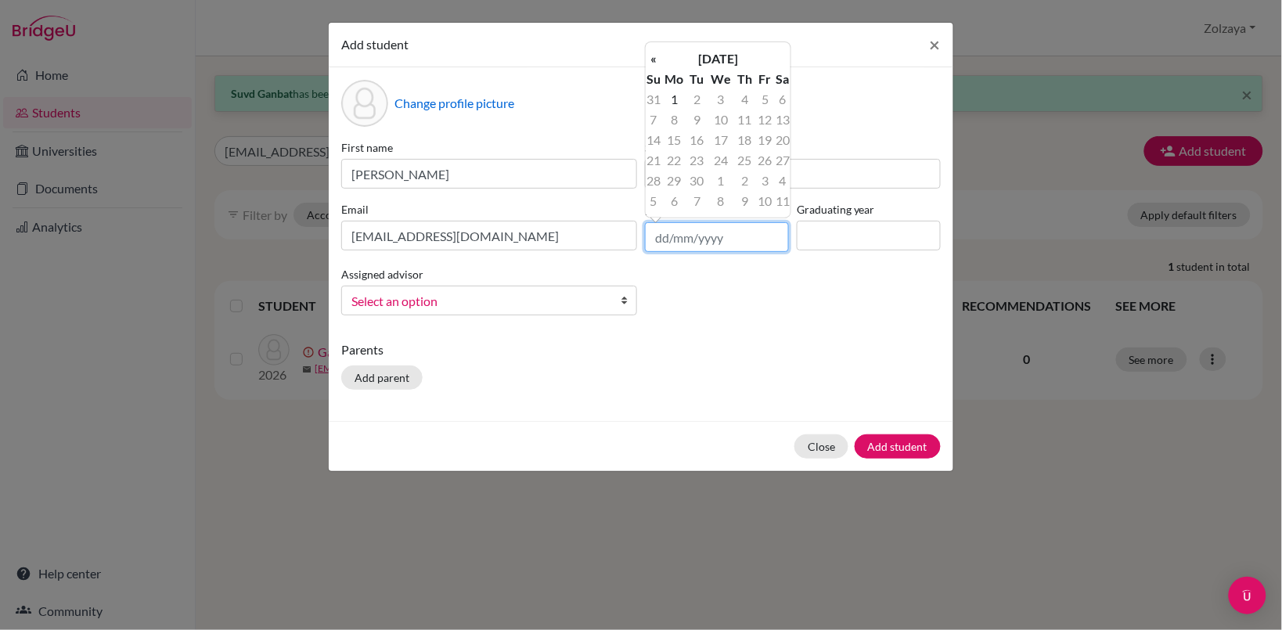
click at [717, 247] on input "text" at bounding box center [717, 237] width 144 height 30
click at [694, 55] on th "[DATE]" at bounding box center [719, 59] width 114 height 20
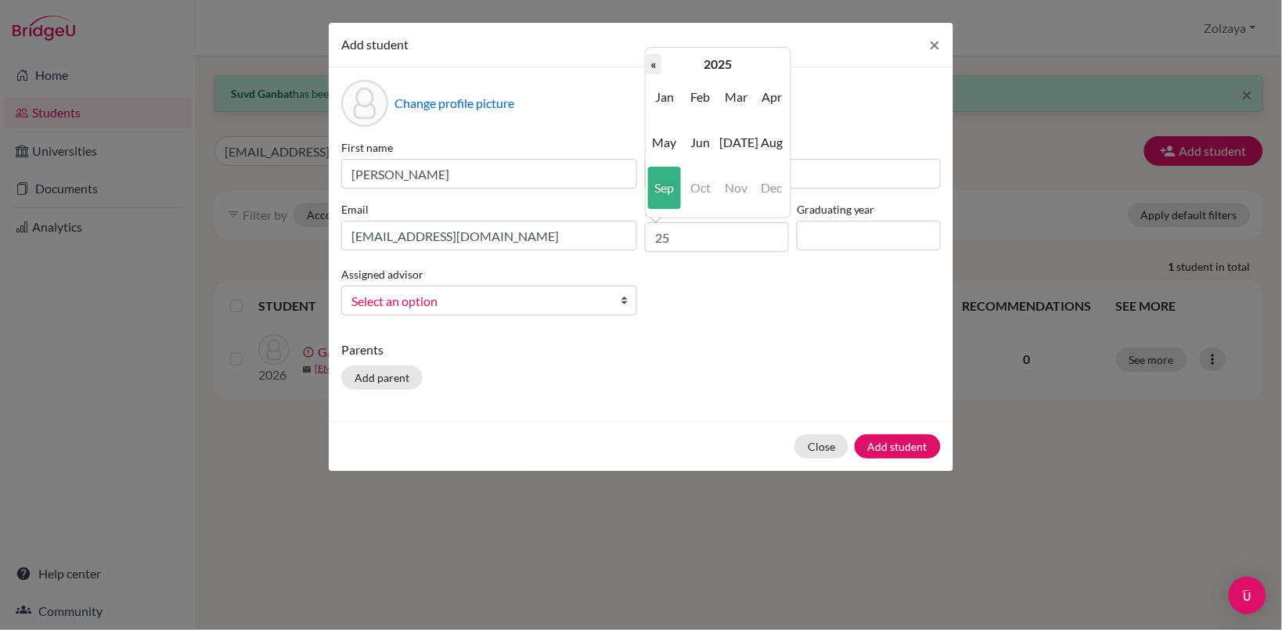
click at [655, 64] on th "«" at bounding box center [654, 64] width 16 height 20
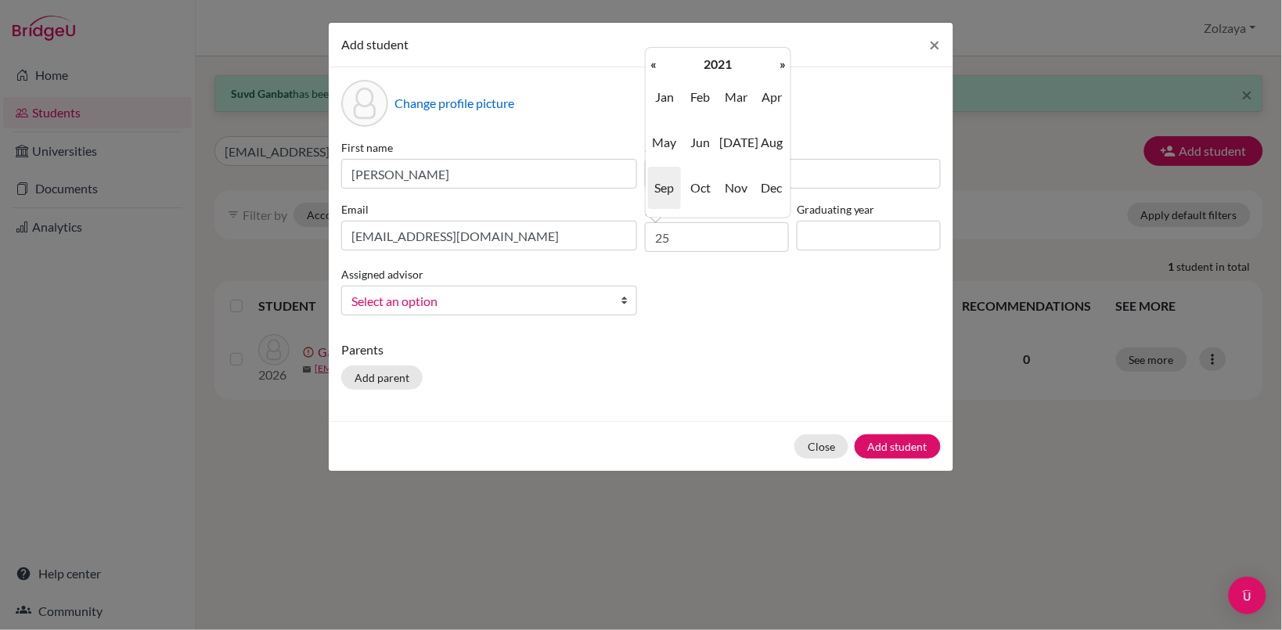
click at [655, 64] on th "«" at bounding box center [654, 64] width 16 height 20
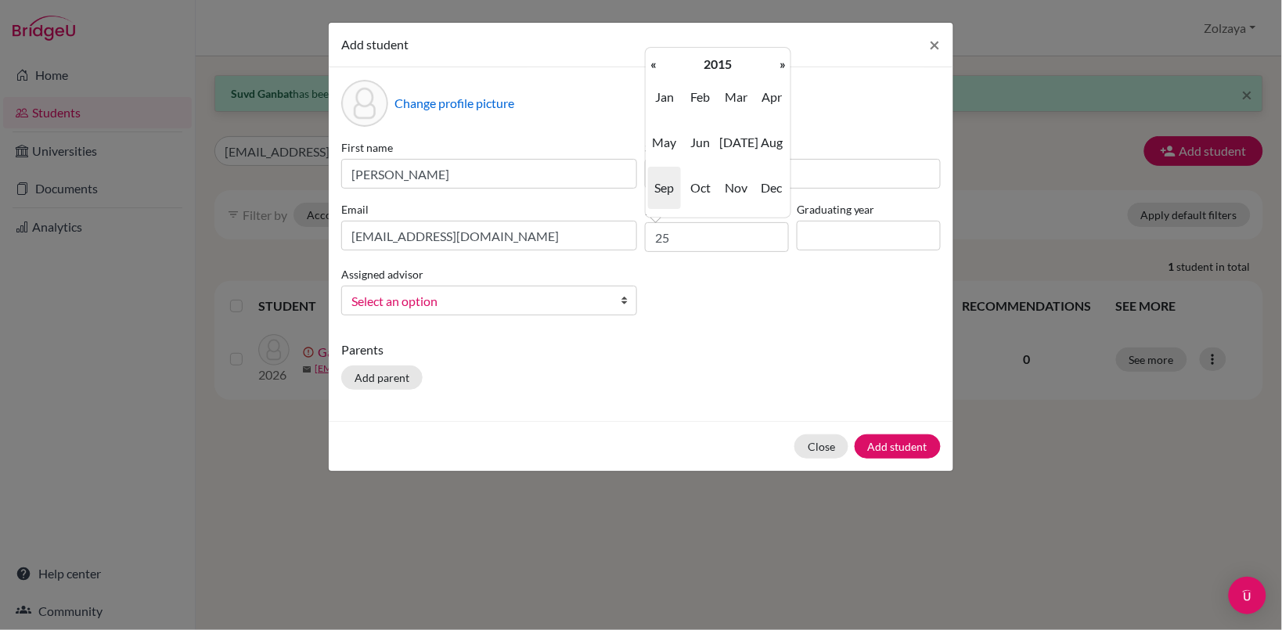
click at [655, 64] on th "«" at bounding box center [654, 64] width 16 height 20
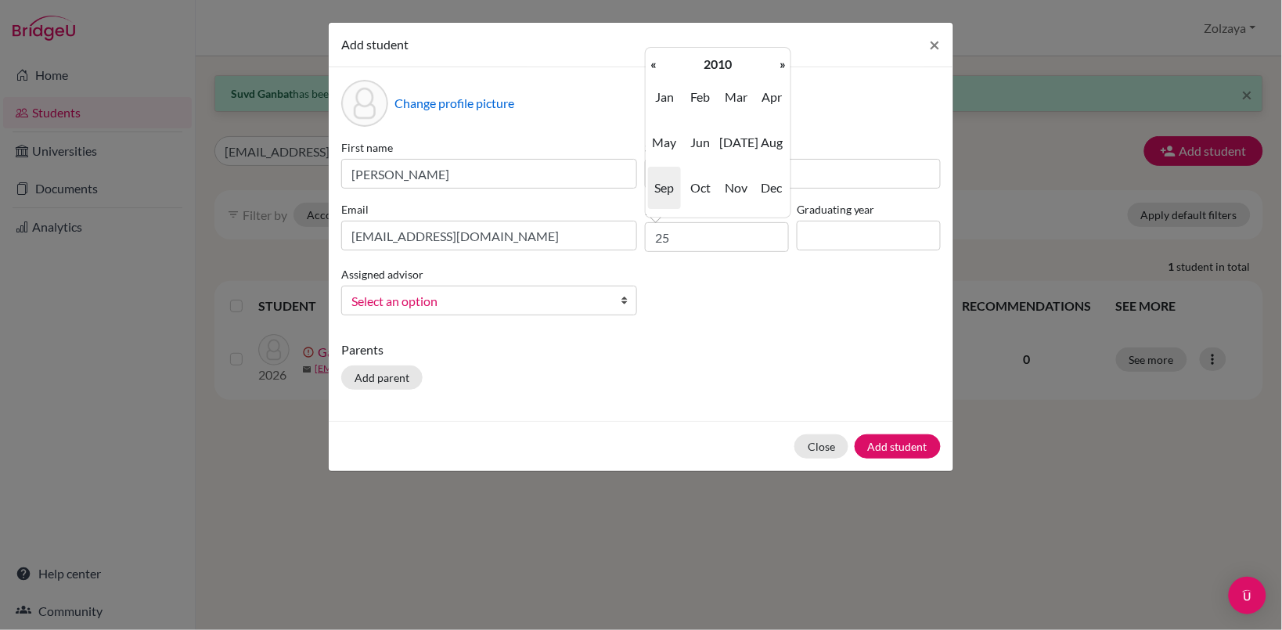
click at [655, 64] on th "«" at bounding box center [654, 64] width 16 height 20
click at [779, 64] on th "»" at bounding box center [783, 64] width 16 height 20
click at [776, 96] on span "Apr" at bounding box center [771, 97] width 33 height 42
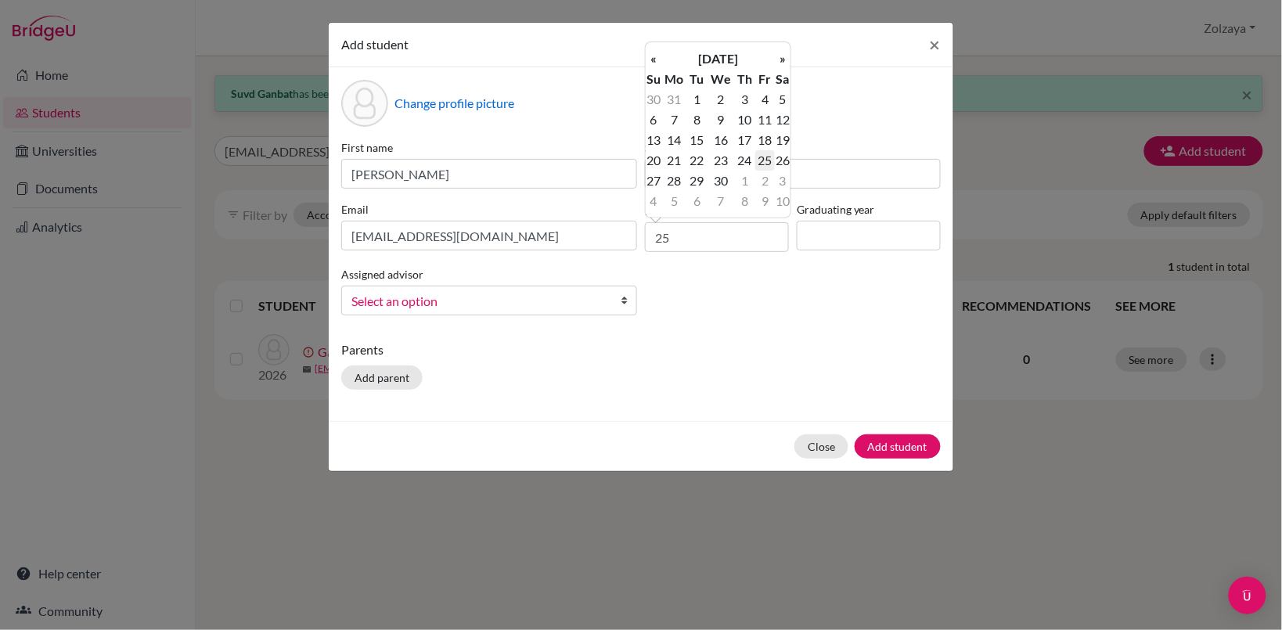
click at [766, 154] on td "25" at bounding box center [765, 160] width 20 height 20
type input "[DATE]"
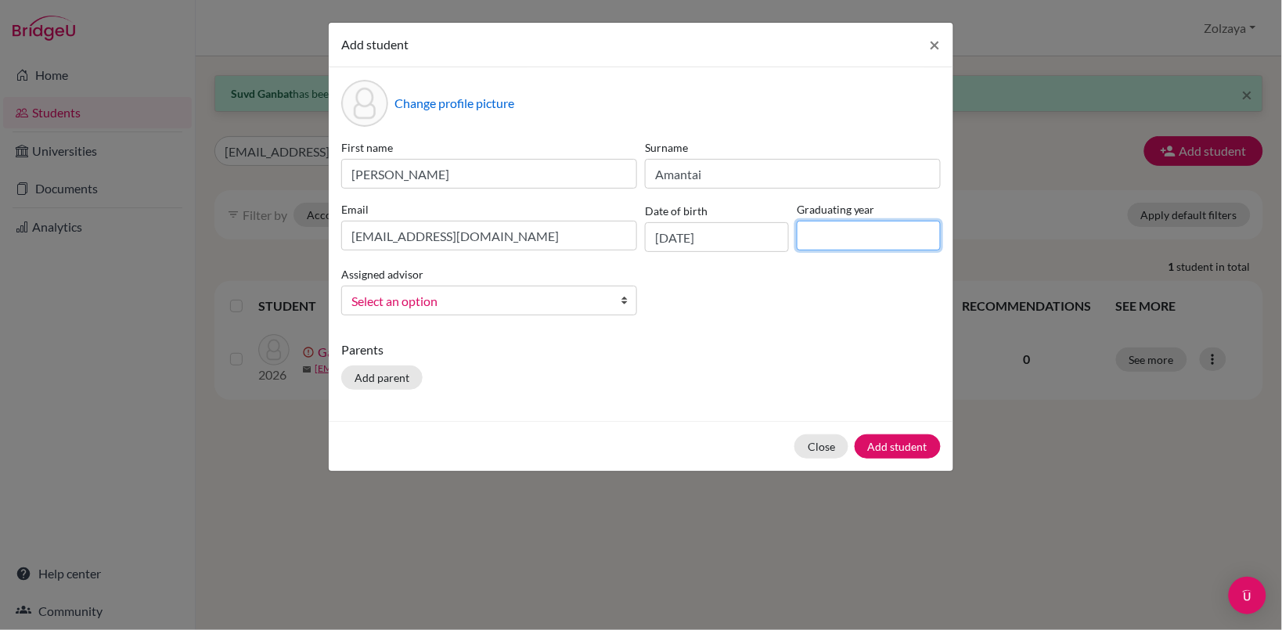
click at [870, 227] on input at bounding box center [869, 236] width 144 height 30
type input "2026"
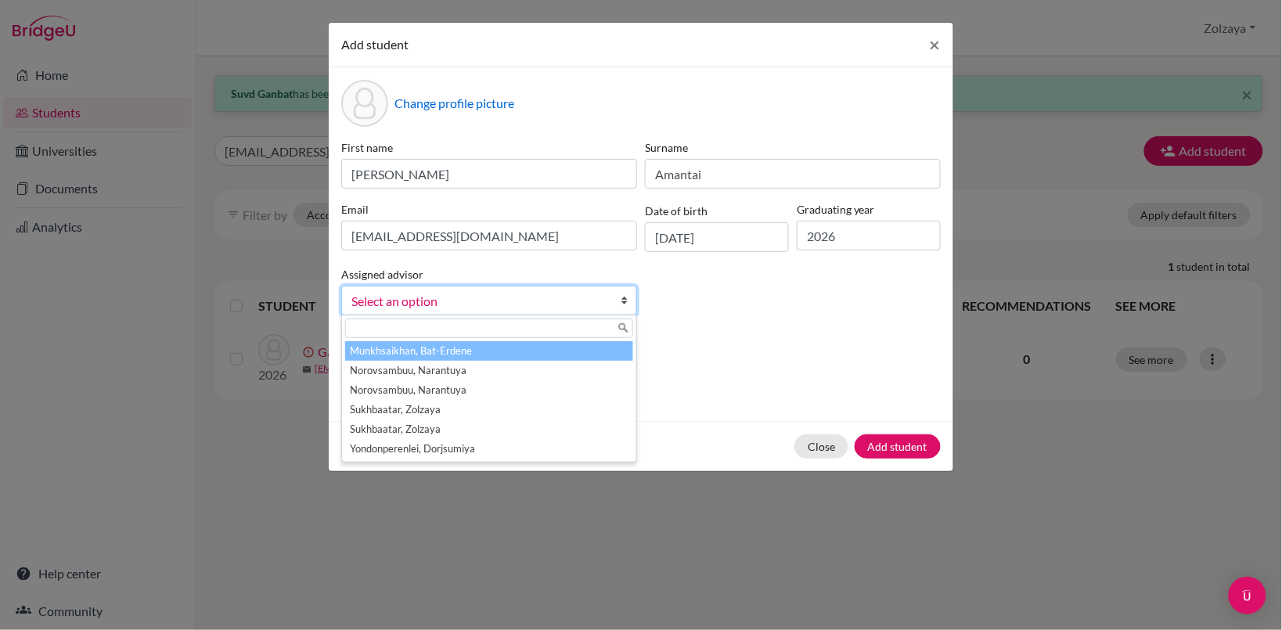
click at [622, 301] on b at bounding box center [629, 301] width 16 height 28
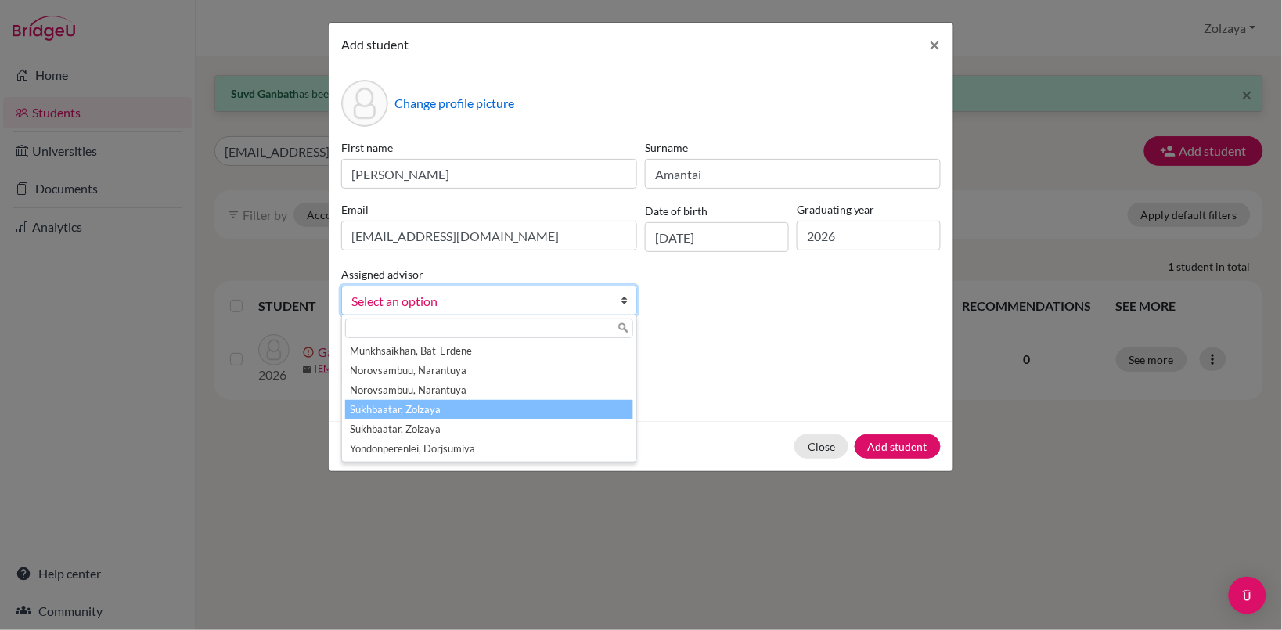
click at [515, 415] on li "Sukhbaatar, Zolzaya" at bounding box center [489, 410] width 288 height 20
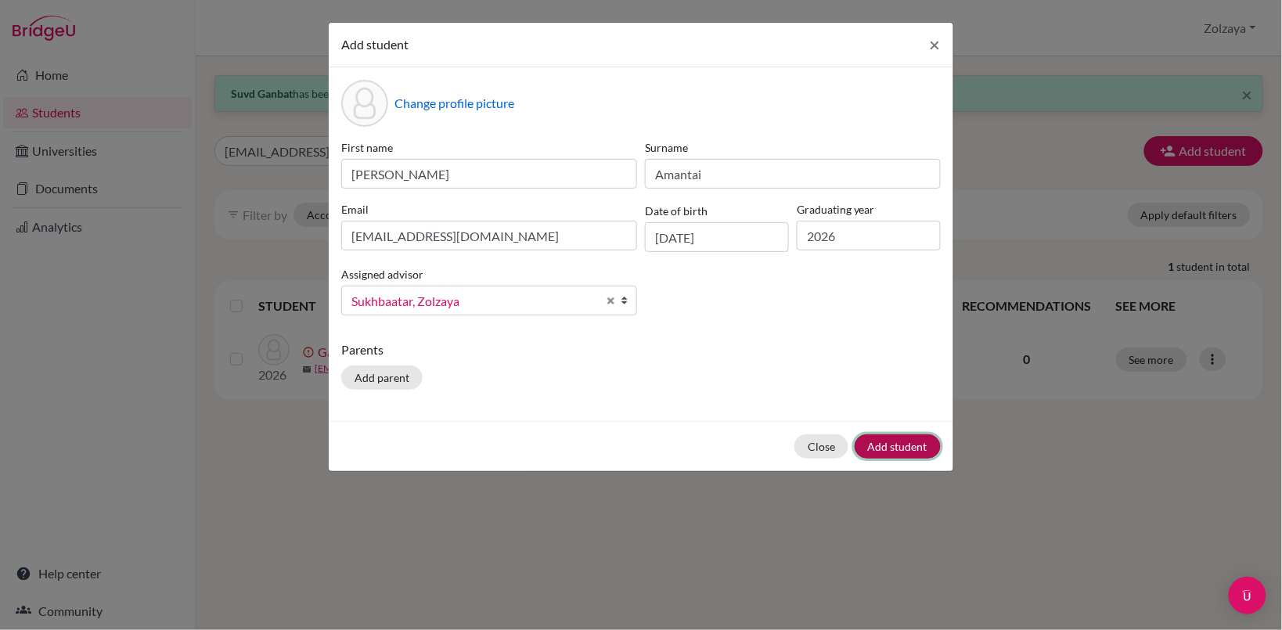
click at [886, 448] on button "Add student" at bounding box center [898, 446] width 86 height 24
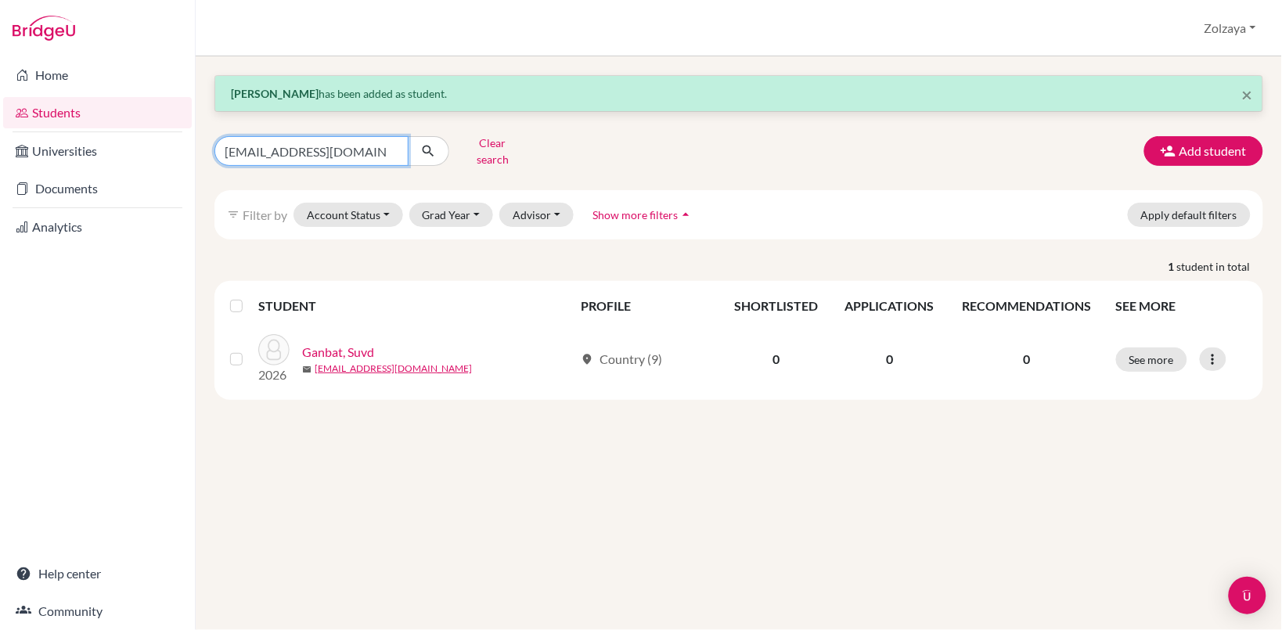
click at [390, 142] on input "[EMAIL_ADDRESS][DOMAIN_NAME]" at bounding box center [312, 151] width 194 height 30
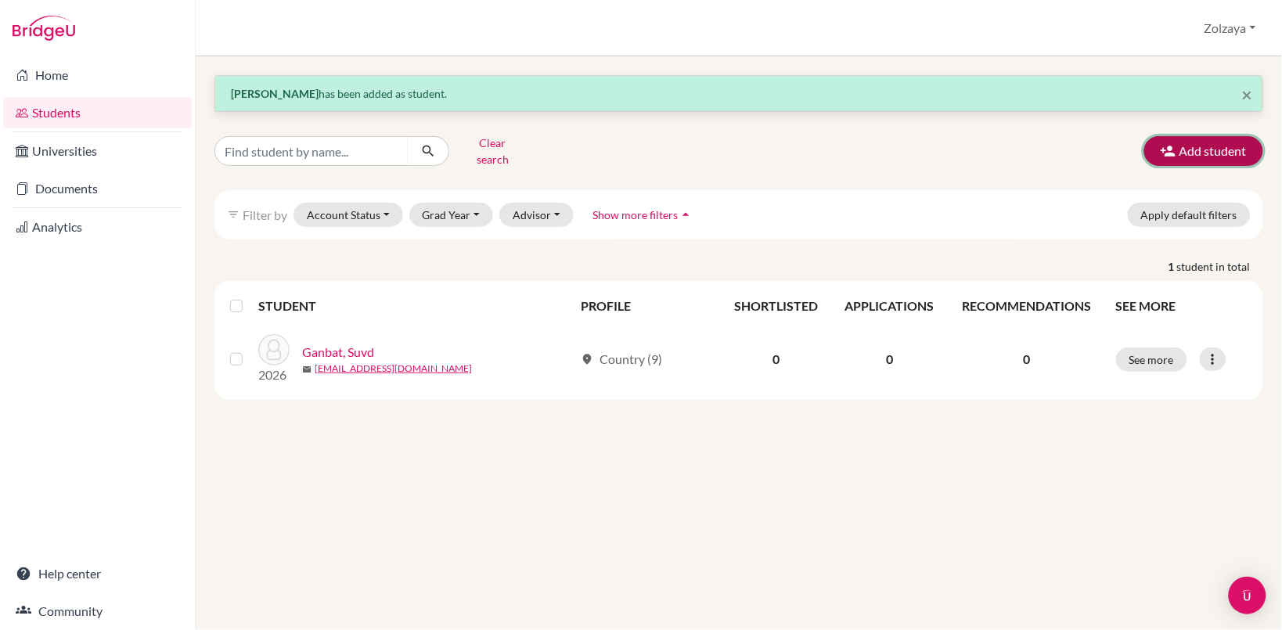
click at [1206, 143] on button "Add student" at bounding box center [1204, 151] width 119 height 30
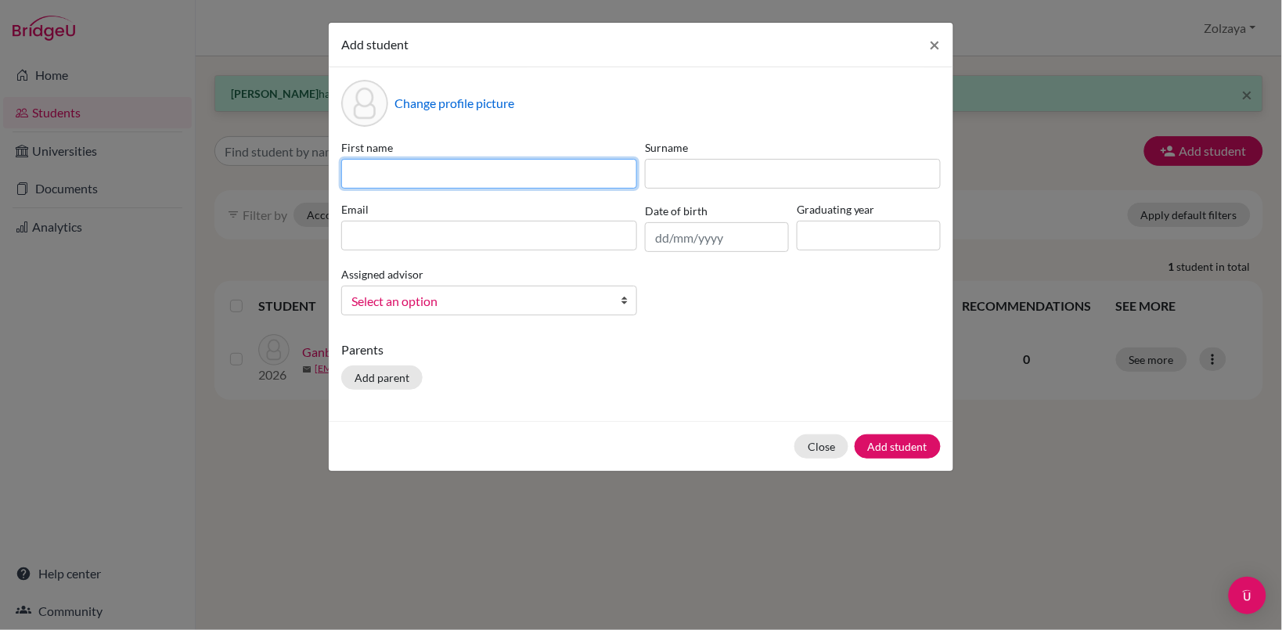
click at [505, 184] on input at bounding box center [489, 174] width 296 height 30
type input "Undariya"
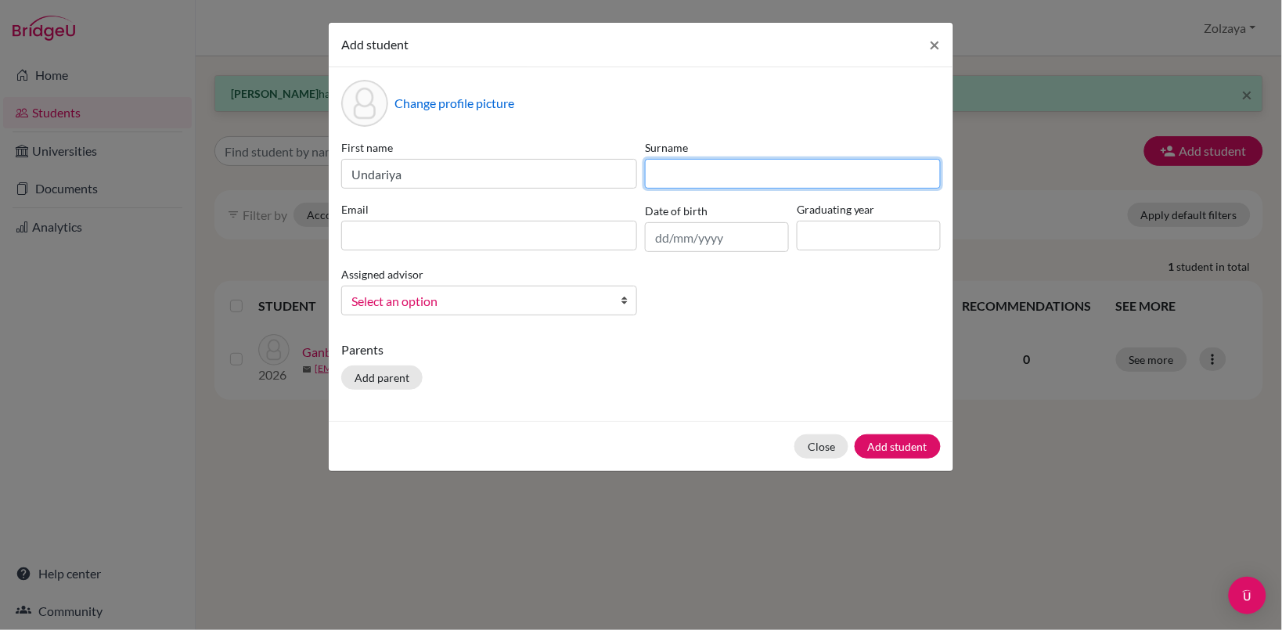
click at [680, 177] on input at bounding box center [793, 174] width 296 height 30
type input "Battsooj"
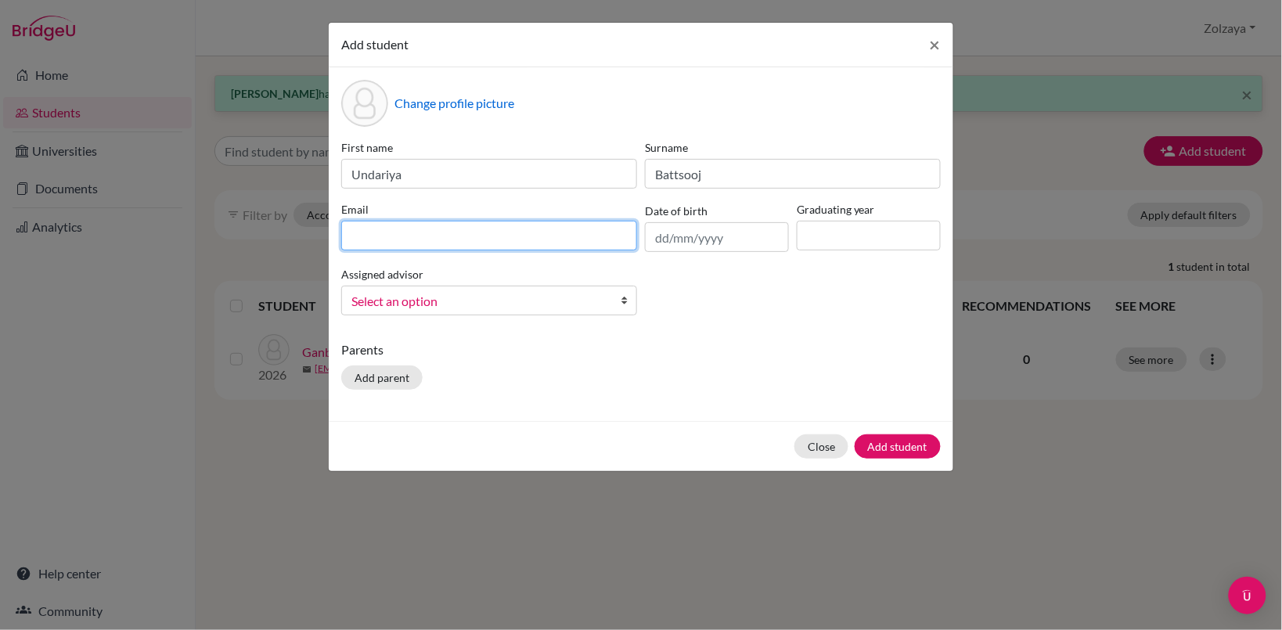
click at [522, 240] on input at bounding box center [489, 236] width 296 height 30
type input "[EMAIL_ADDRESS][DOMAIN_NAME]"
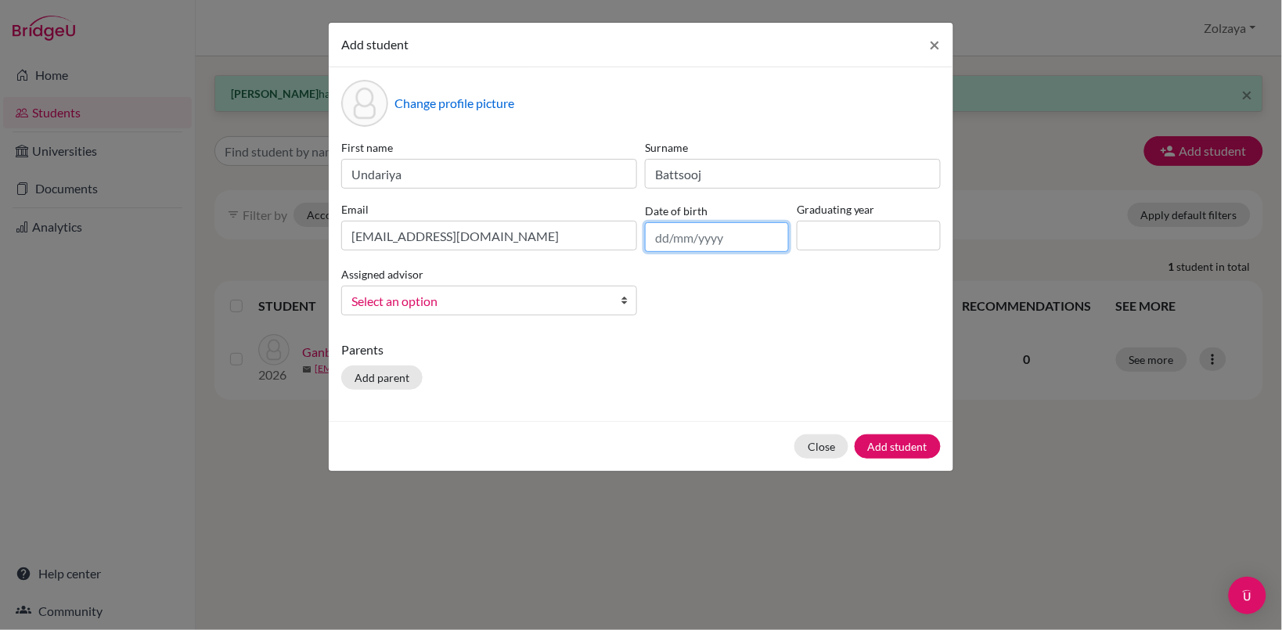
click at [689, 236] on input "text" at bounding box center [717, 237] width 144 height 30
click at [658, 240] on input "text" at bounding box center [717, 237] width 144 height 30
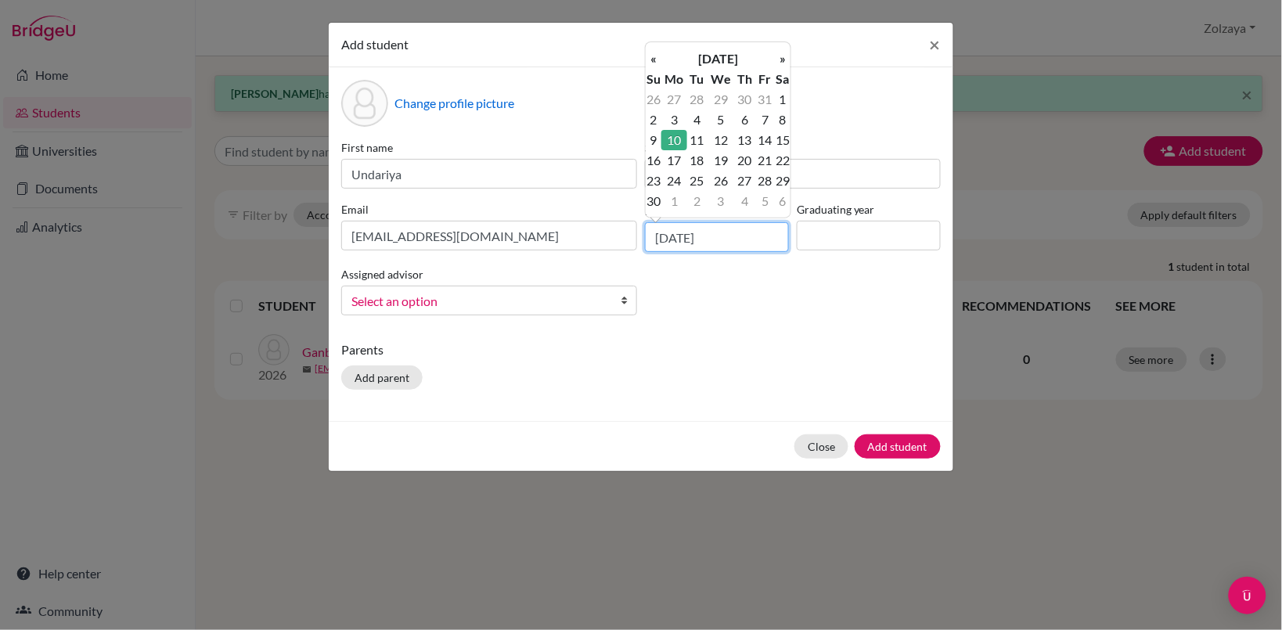
type input "[DATE]"
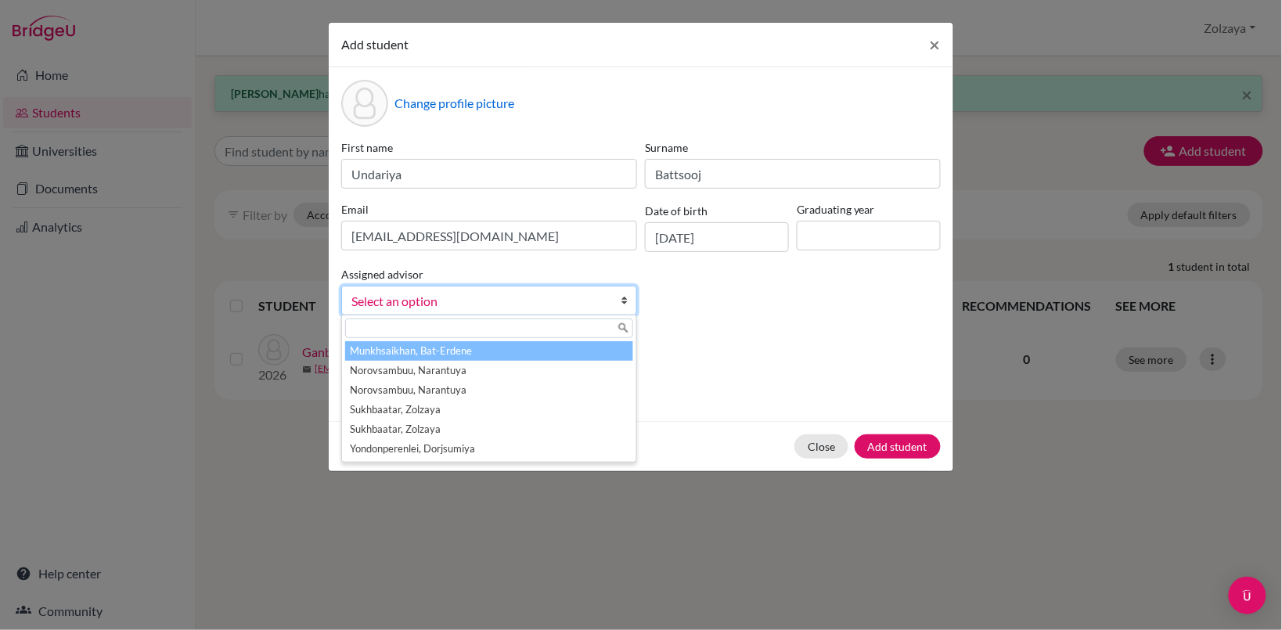
click at [628, 299] on b at bounding box center [629, 301] width 16 height 28
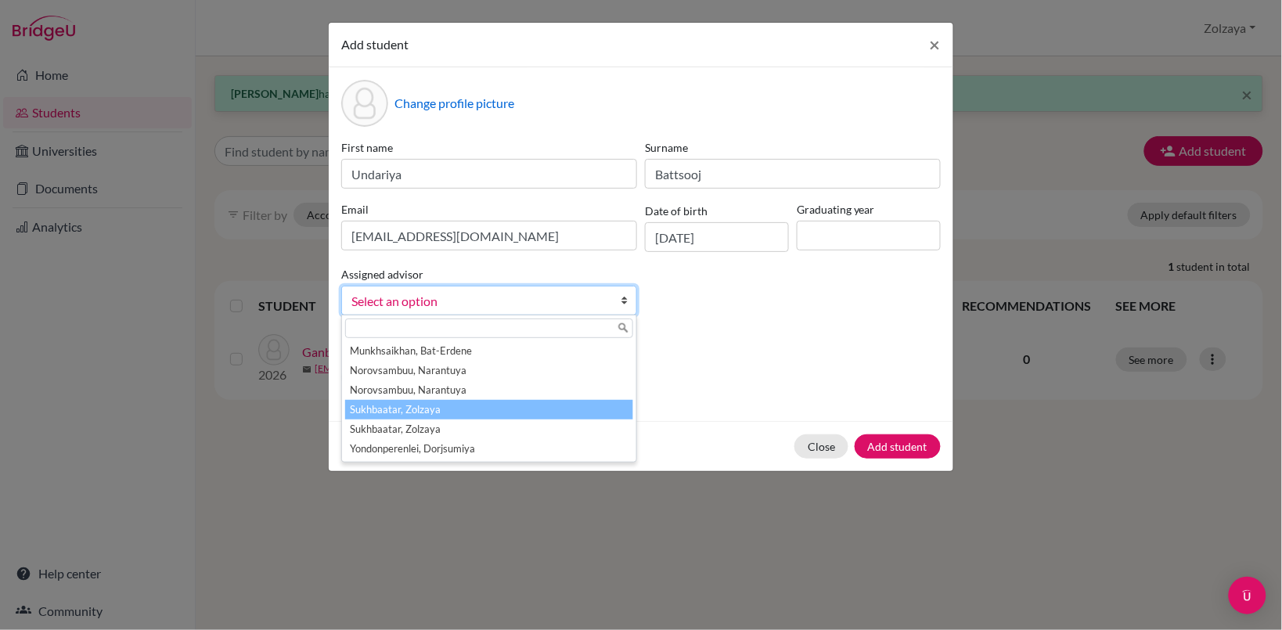
click at [529, 416] on li "Sukhbaatar, Zolzaya" at bounding box center [489, 410] width 288 height 20
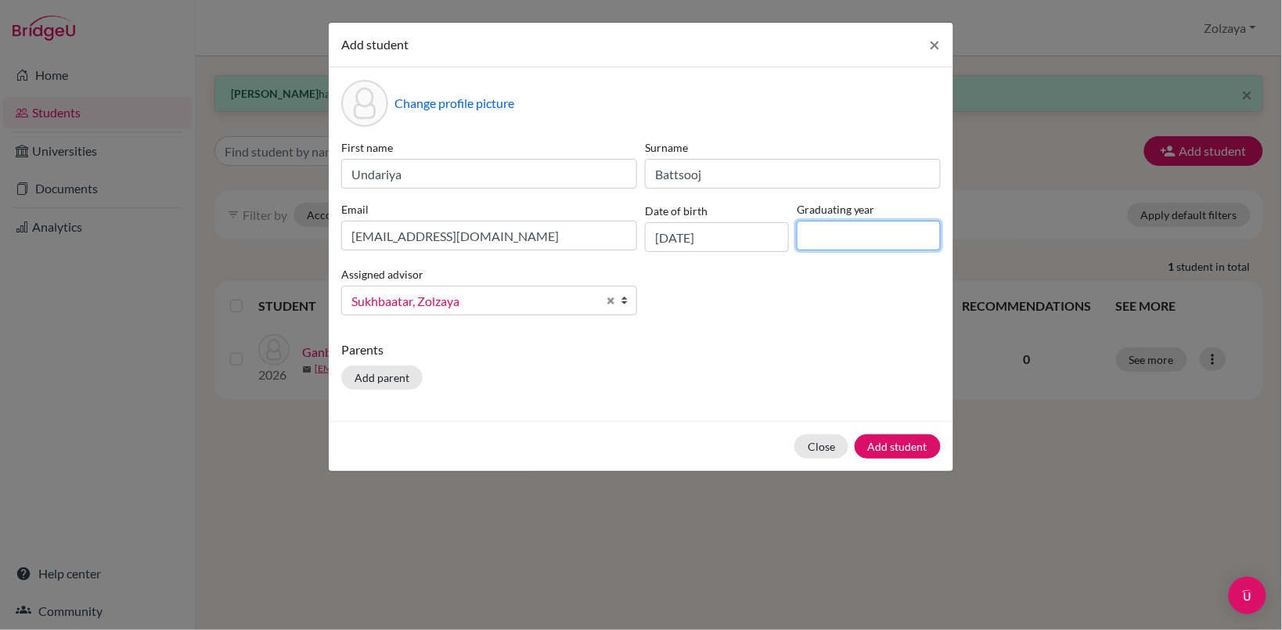
click at [878, 236] on input at bounding box center [869, 236] width 144 height 30
type input "2026"
click at [889, 442] on button "Add student" at bounding box center [898, 446] width 86 height 24
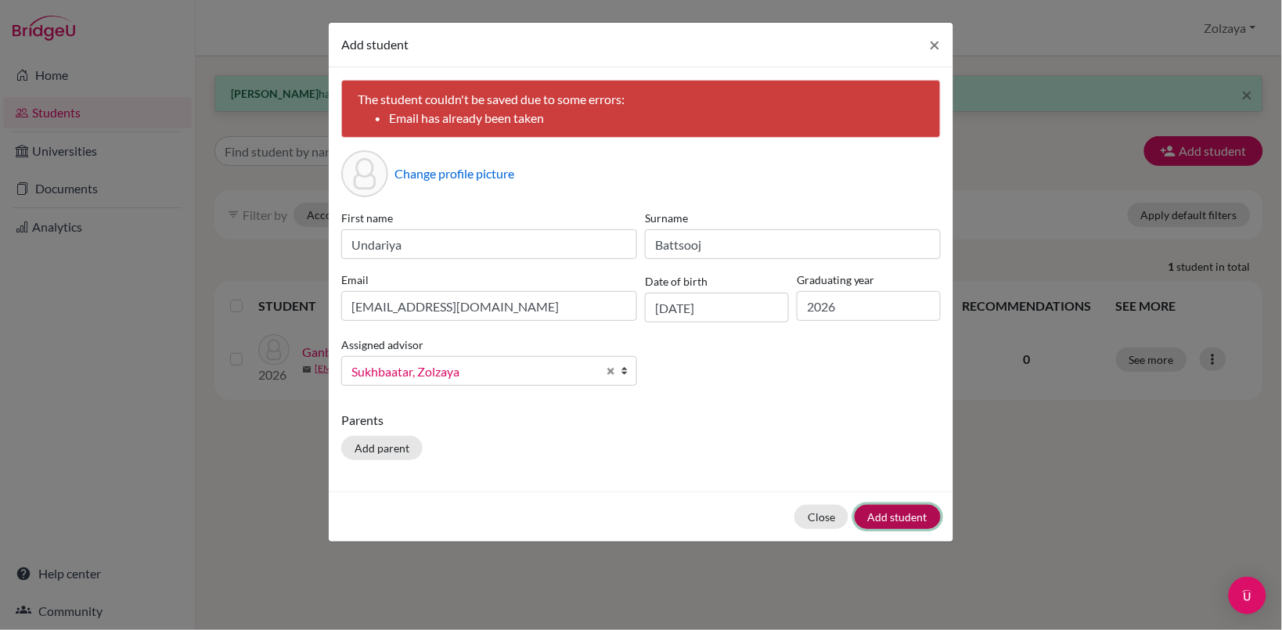
click at [907, 515] on button "Add student" at bounding box center [898, 517] width 86 height 24
click at [934, 47] on span "×" at bounding box center [935, 44] width 11 height 23
